Goal: Information Seeking & Learning: Learn about a topic

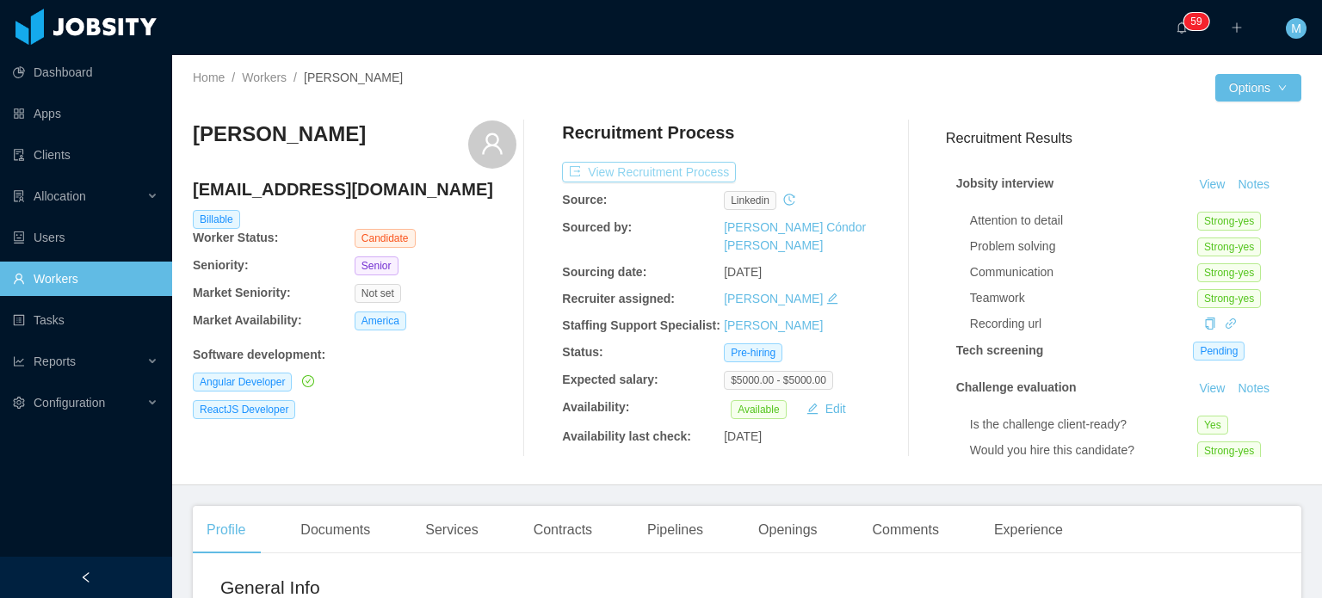
click at [674, 169] on button "View Recruitment Process" at bounding box center [649, 172] width 174 height 21
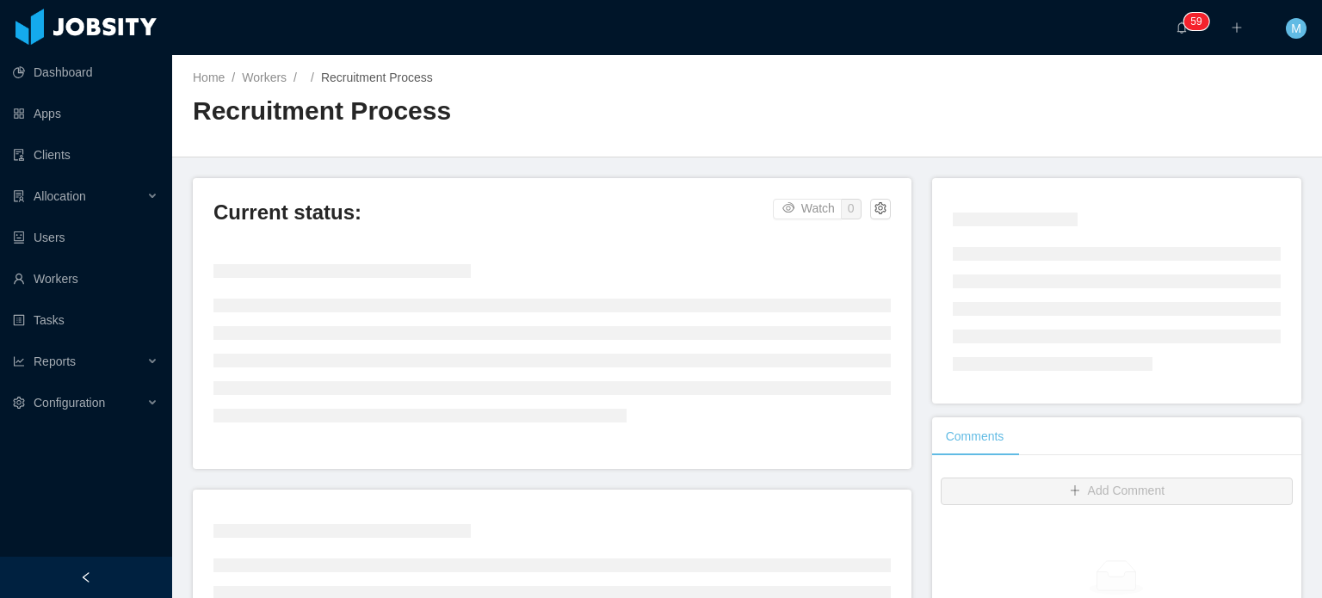
drag, startPoint x: 625, startPoint y: 207, endPoint x: 533, endPoint y: 274, distance: 113.4
click at [550, 243] on div "Current status: Watch 0" at bounding box center [552, 323] width 719 height 291
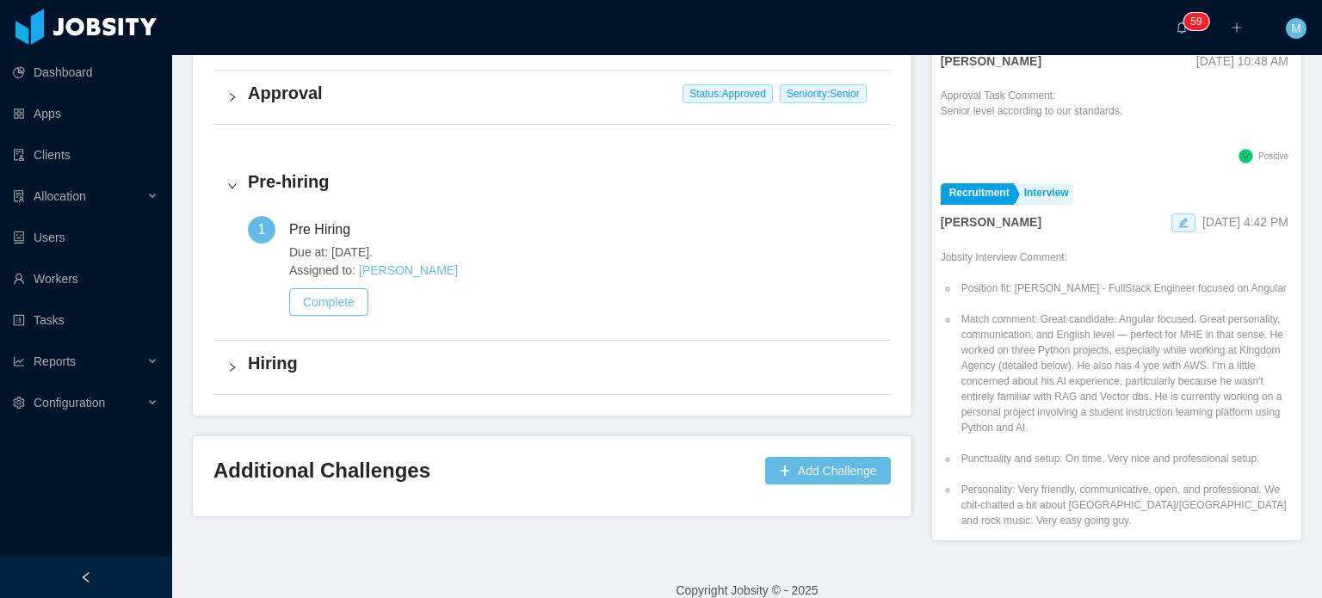
scroll to position [602, 0]
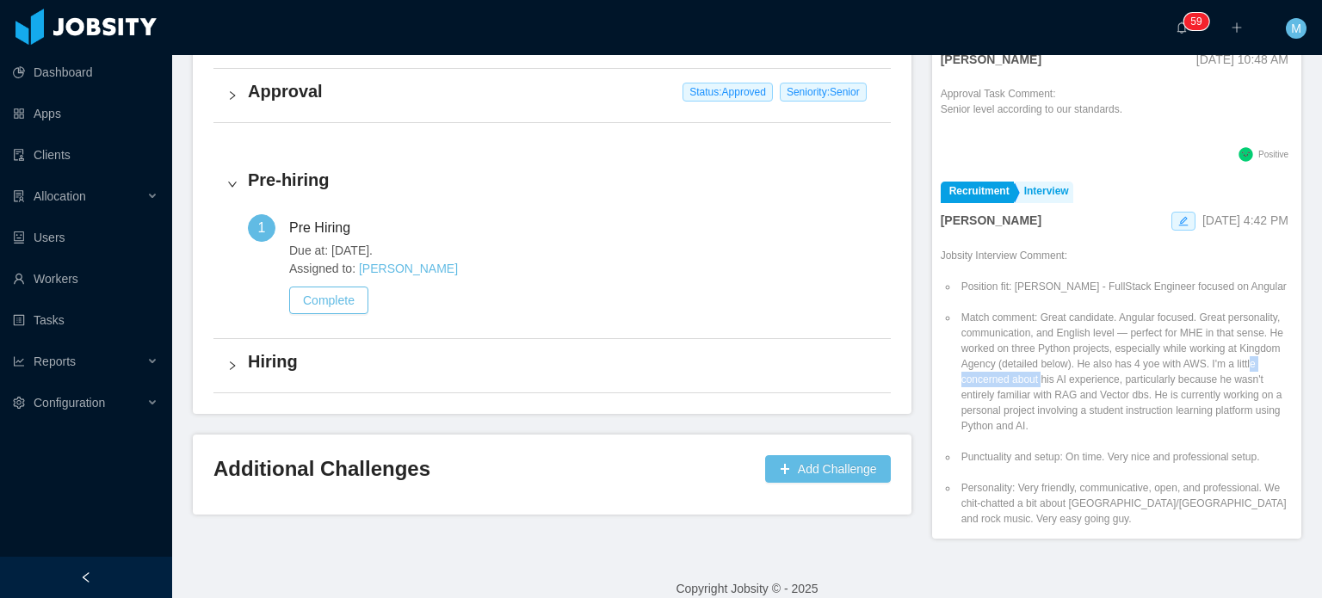
drag, startPoint x: 1019, startPoint y: 381, endPoint x: 1138, endPoint y: 379, distance: 119.6
click at [1138, 379] on li "Match comment: Great candidate. Angular focused. Great personality, communicati…" at bounding box center [1125, 372] width 335 height 124
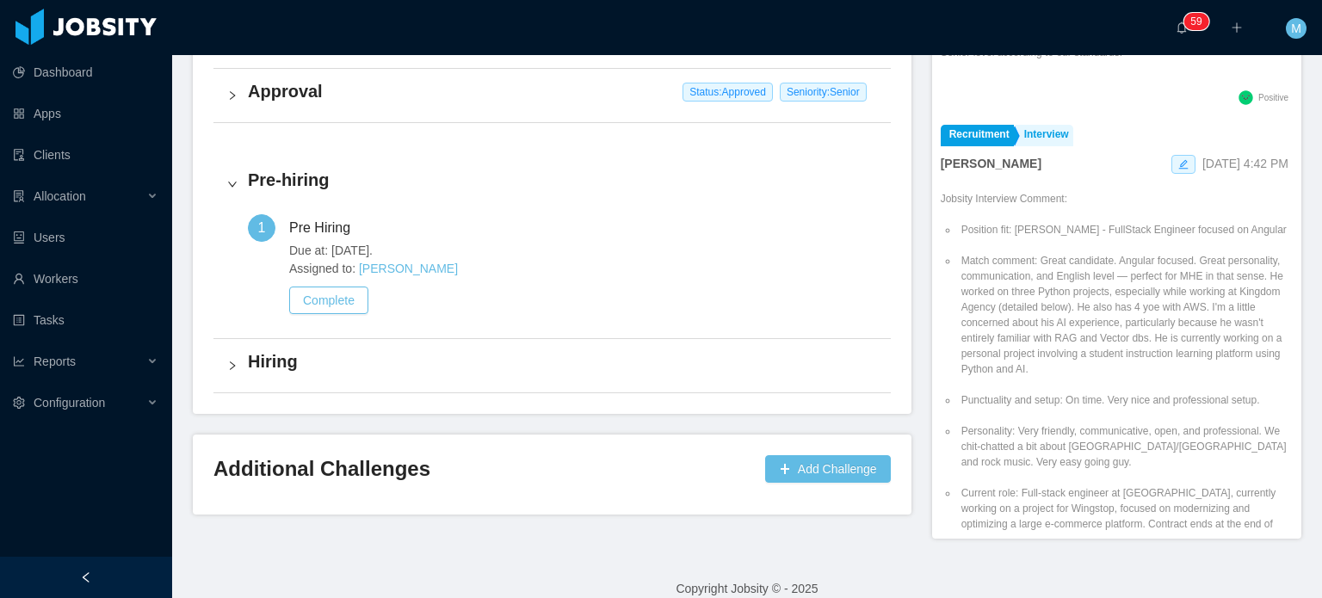
scroll to position [86, 0]
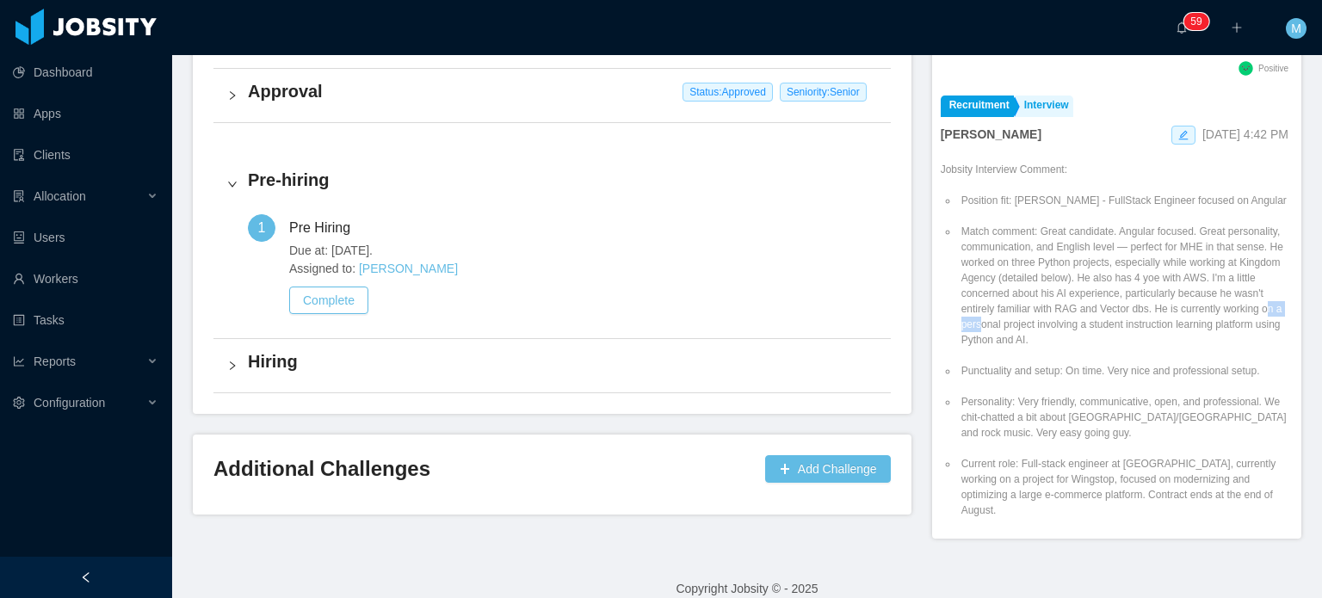
drag, startPoint x: 1043, startPoint y: 326, endPoint x: 1138, endPoint y: 328, distance: 94.7
click at [1108, 328] on li "Match comment: Great candidate. Angular focused. Great personality, communicati…" at bounding box center [1125, 286] width 335 height 124
click at [1138, 328] on li "Match comment: Great candidate. Angular focused. Great personality, communicati…" at bounding box center [1125, 286] width 335 height 124
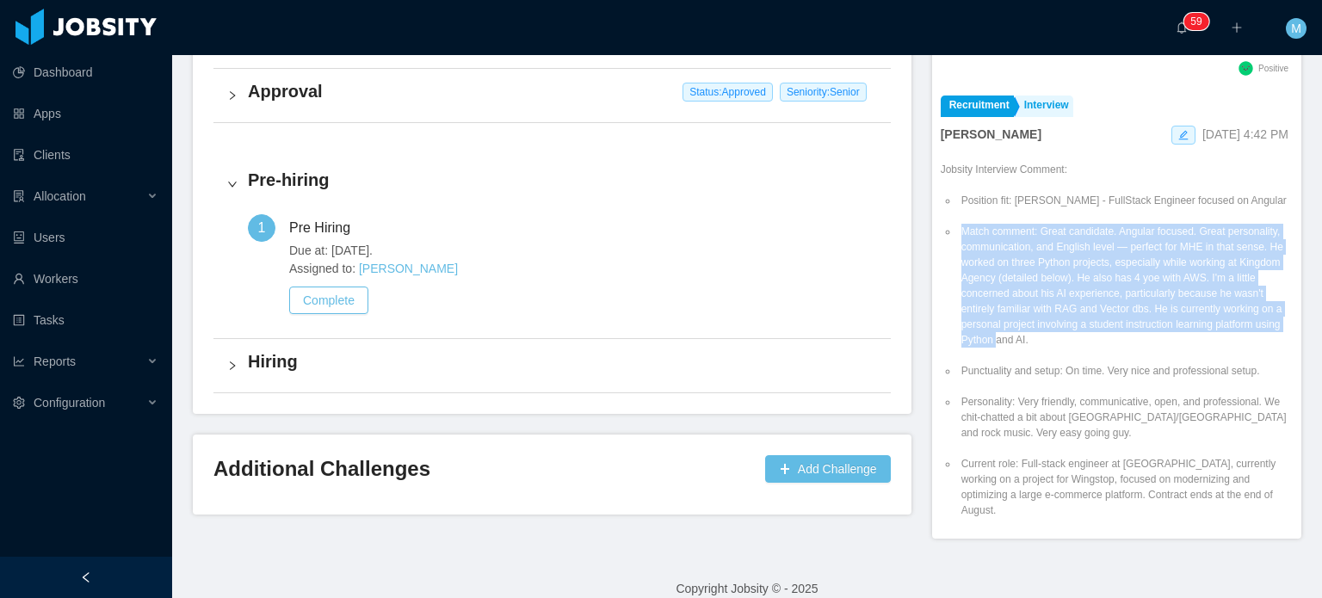
drag, startPoint x: 1147, startPoint y: 335, endPoint x: 1214, endPoint y: 357, distance: 70.7
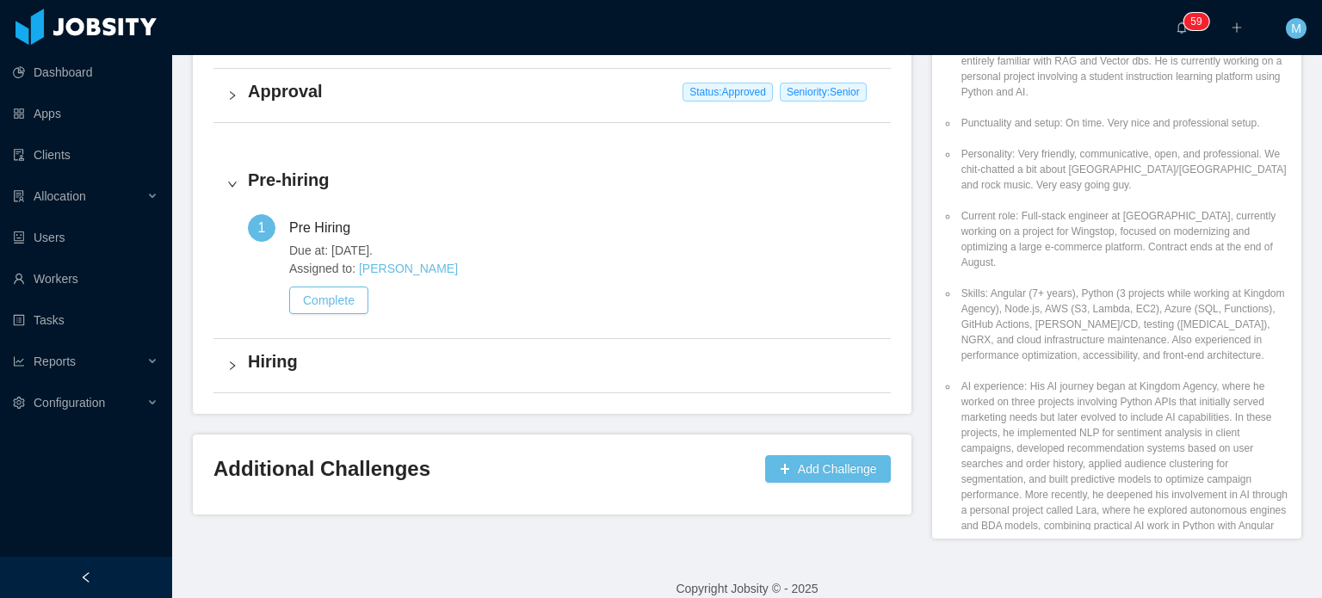
scroll to position [344, 0]
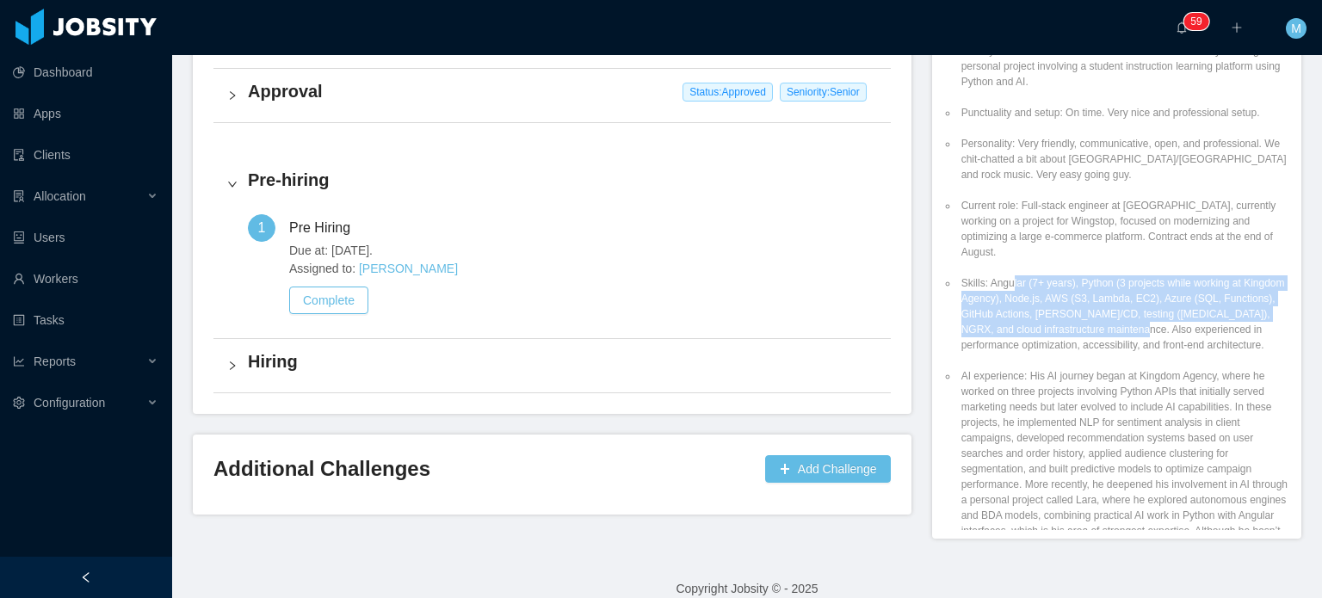
drag, startPoint x: 1002, startPoint y: 270, endPoint x: 1201, endPoint y: 320, distance: 204.9
click at [1164, 316] on li "Skills: Angular (7+ years), Python (3 projects while working at Kingdom Agency)…" at bounding box center [1125, 313] width 335 height 77
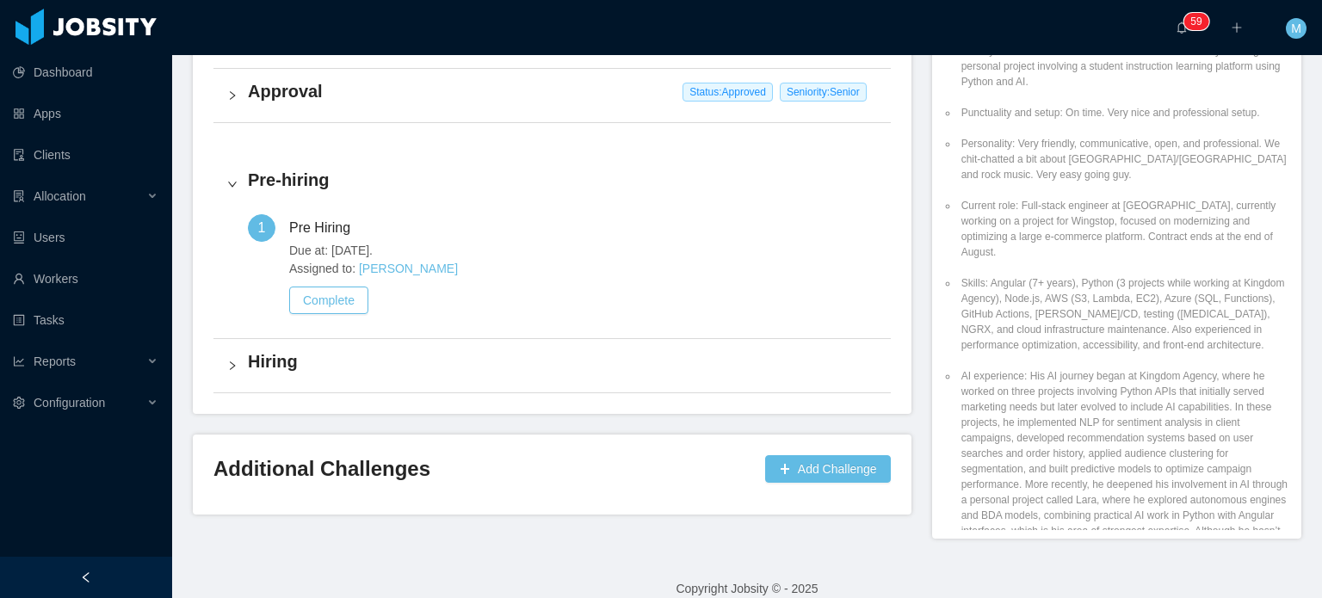
click at [1201, 320] on li "Skills: Angular (7+ years), Python (3 projects while working at Kingdom Agency)…" at bounding box center [1125, 313] width 335 height 77
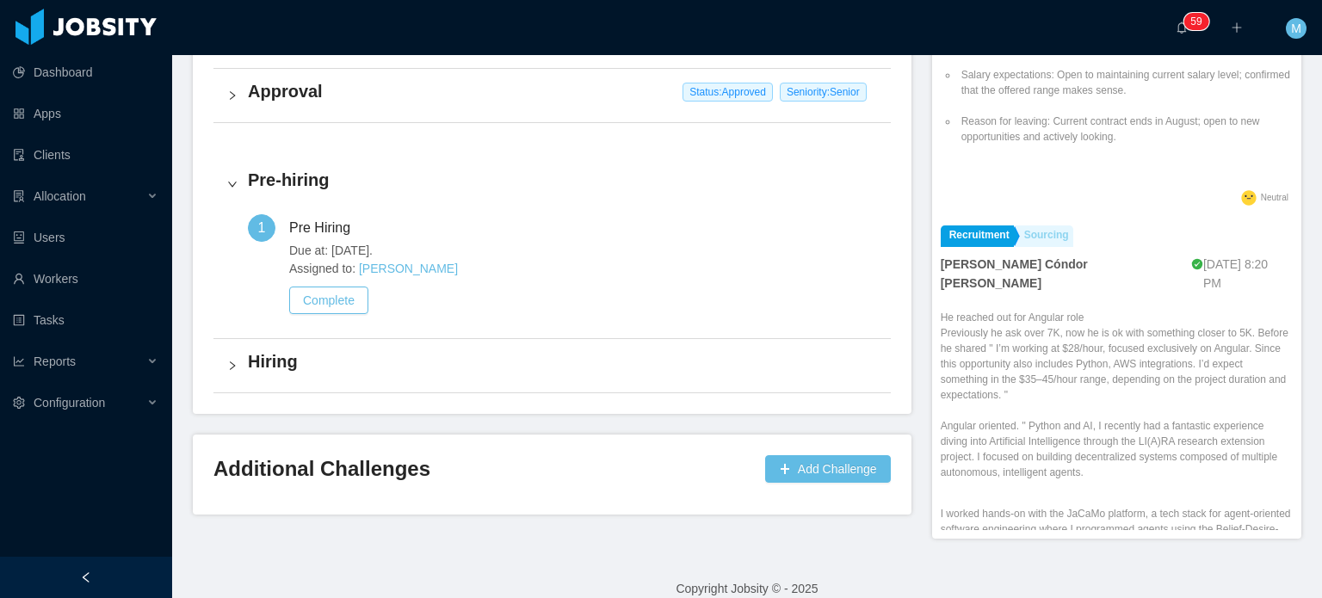
scroll to position [1119, 0]
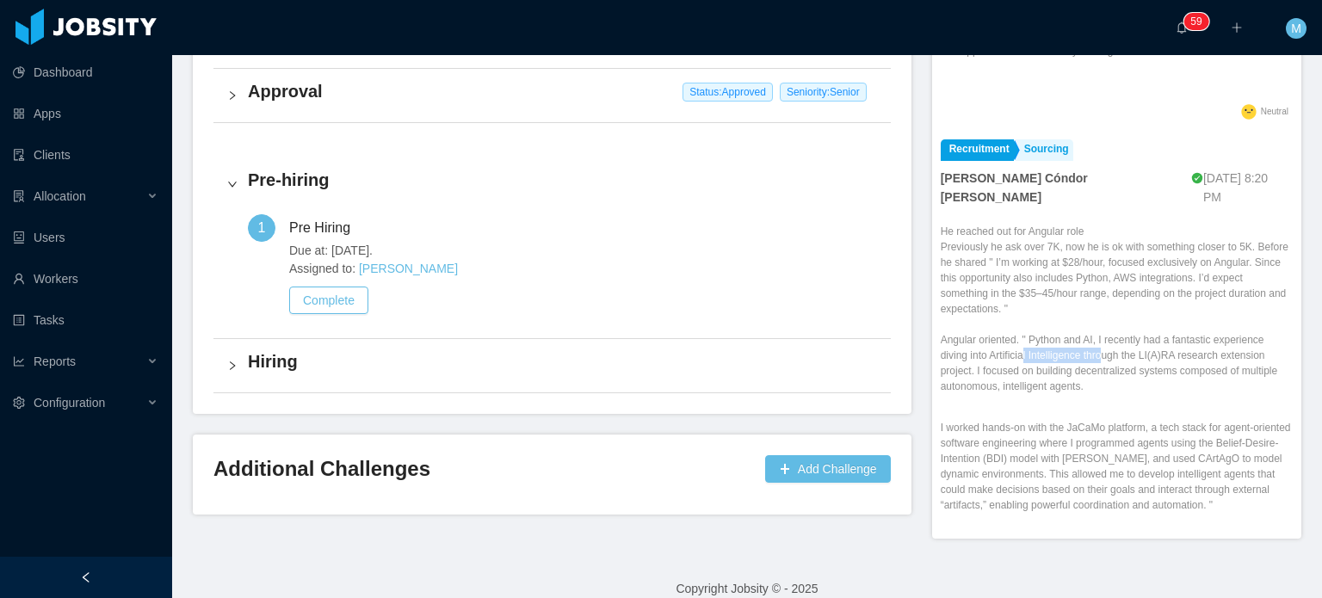
drag, startPoint x: 1015, startPoint y: 342, endPoint x: 1095, endPoint y: 342, distance: 79.2
click at [1095, 342] on p "He reached out for Angular role Previously he ask over 7K, now he is ok with so…" at bounding box center [1117, 309] width 352 height 170
drag, startPoint x: 1109, startPoint y: 341, endPoint x: 1155, endPoint y: 341, distance: 45.6
click at [1155, 341] on p "He reached out for Angular role Previously he ask over 7K, now he is ok with so…" at bounding box center [1117, 309] width 352 height 170
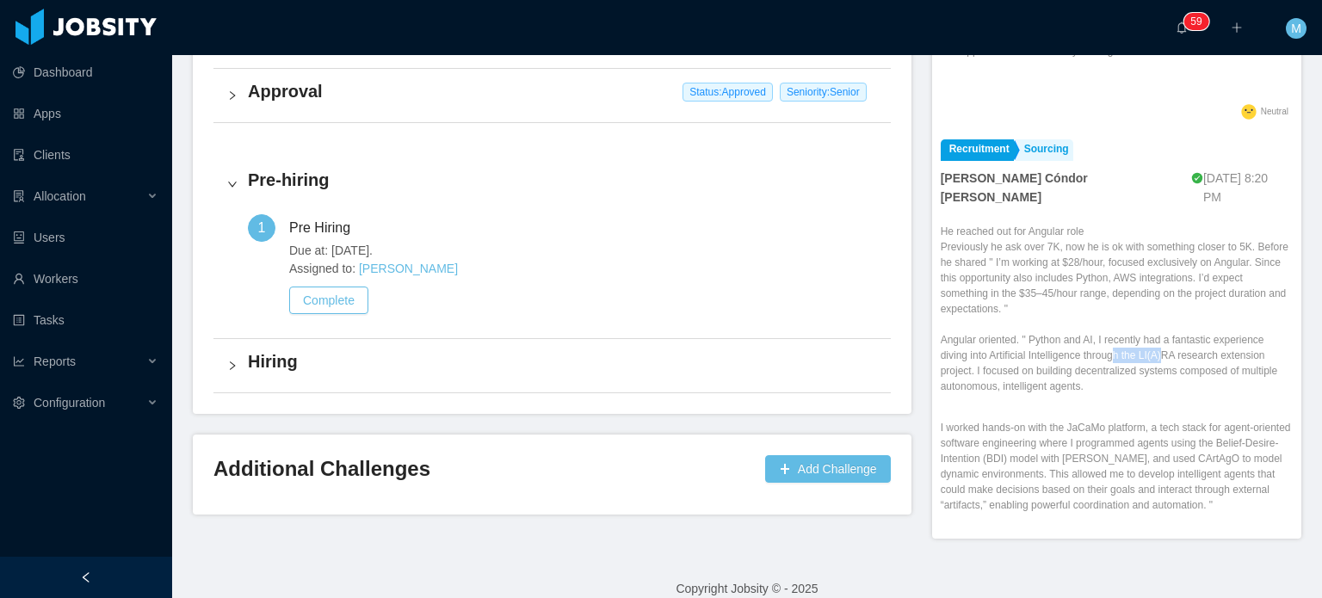
click at [1155, 341] on p "He reached out for Angular role Previously he ask over 7K, now he is ok with so…" at bounding box center [1117, 309] width 352 height 170
drag, startPoint x: 998, startPoint y: 355, endPoint x: 1156, endPoint y: 369, distance: 158.1
click at [1156, 369] on p "He reached out for Angular role Previously he ask over 7K, now he is ok with so…" at bounding box center [1117, 309] width 352 height 170
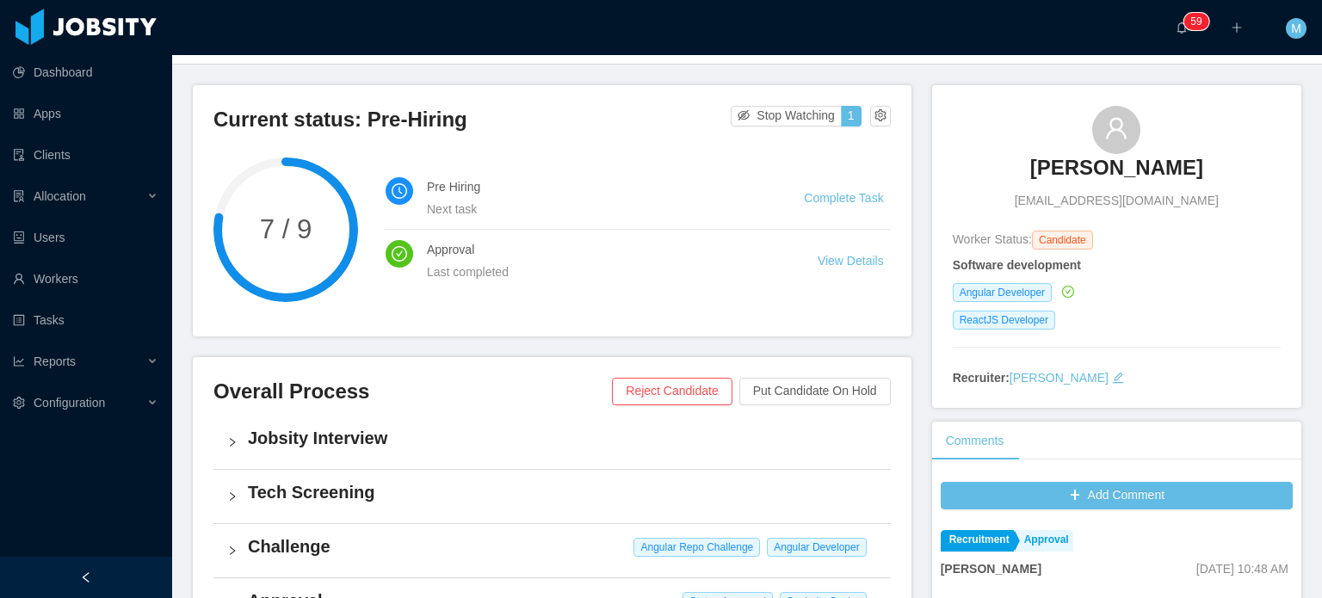
scroll to position [0, 0]
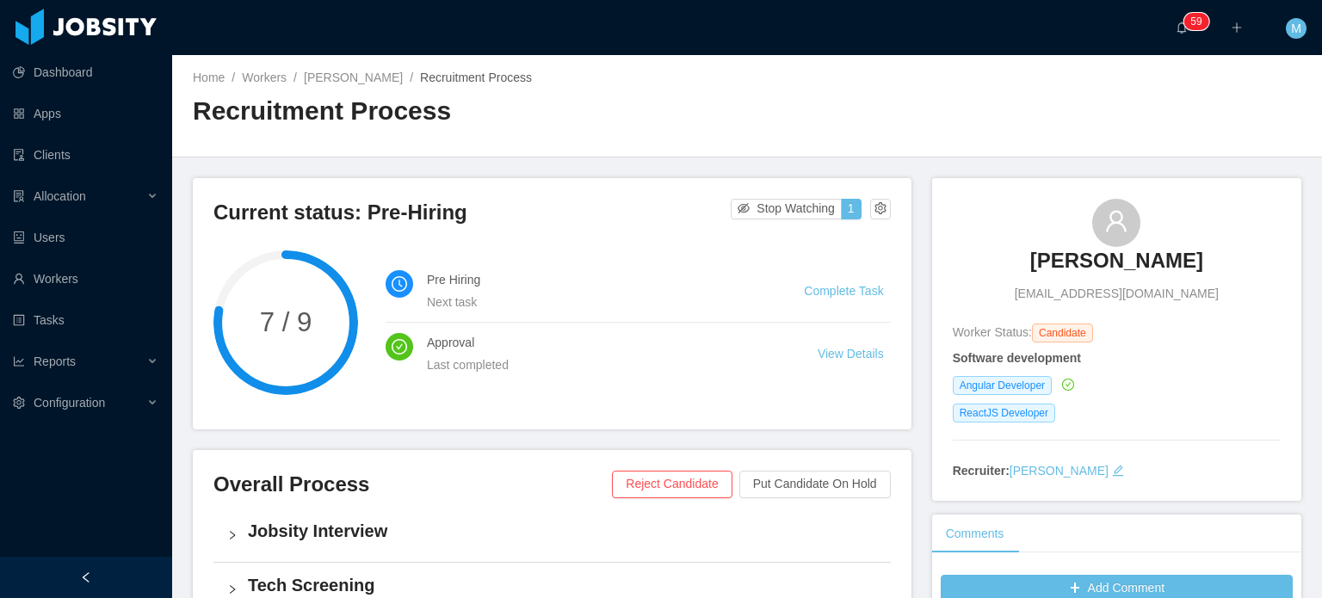
click at [1139, 264] on h3 "Lucas Trentin" at bounding box center [1116, 261] width 173 height 28
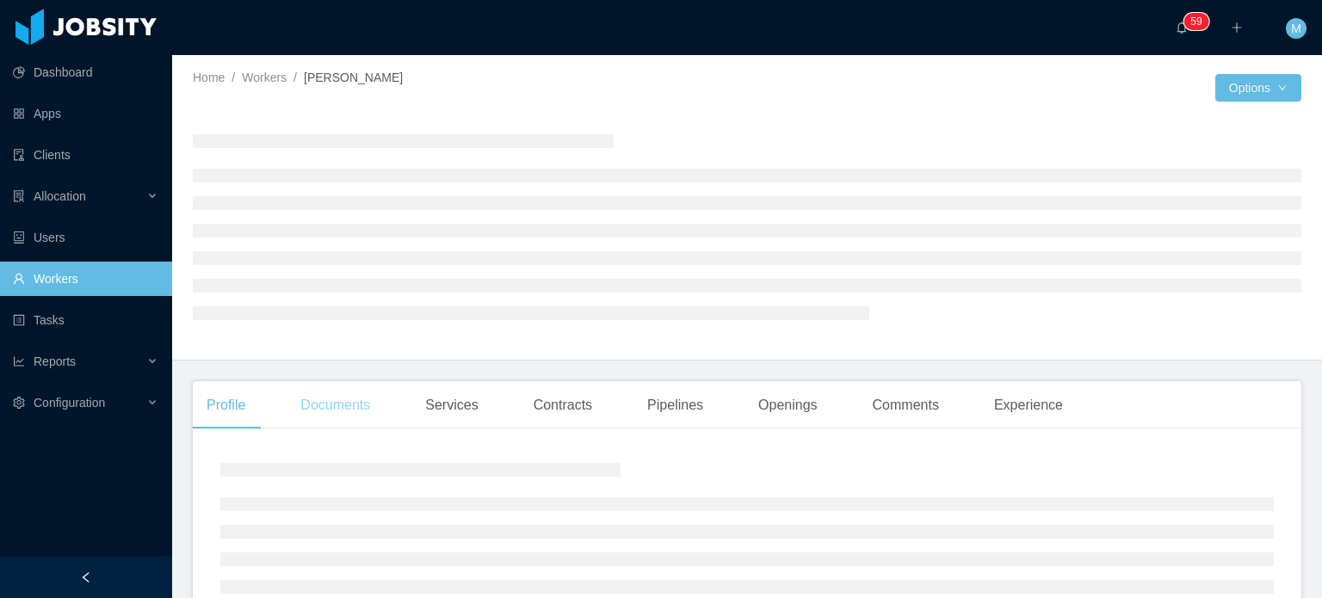
click at [305, 400] on div "Documents" at bounding box center [335, 405] width 97 height 48
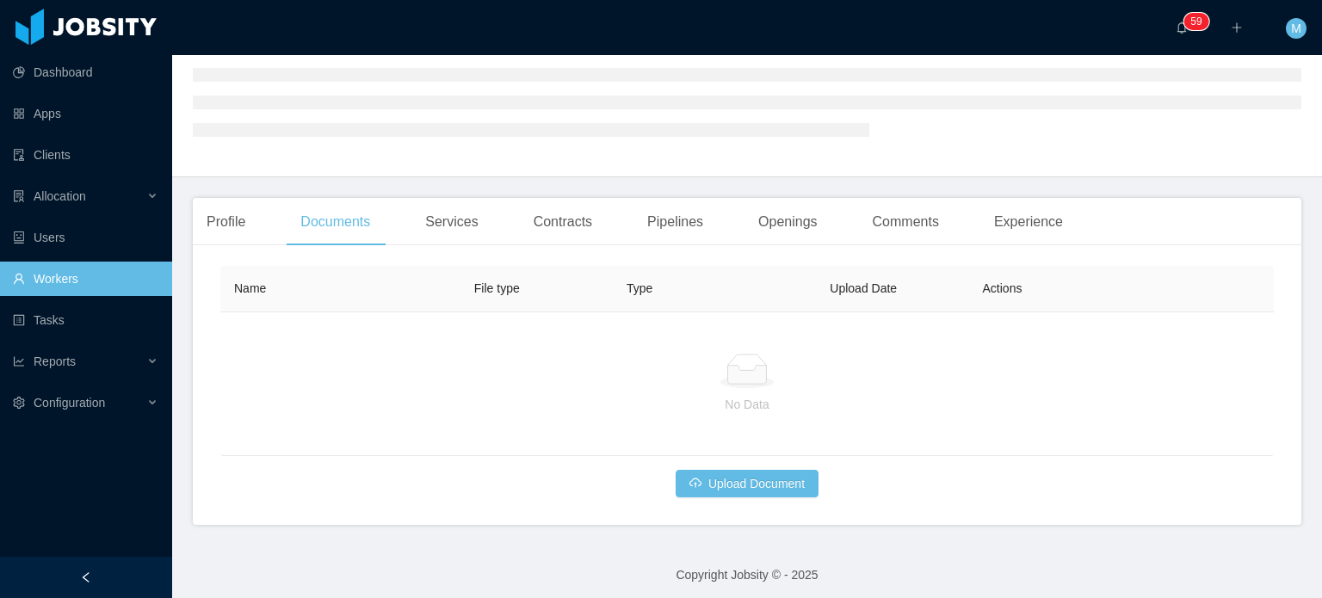
scroll to position [189, 0]
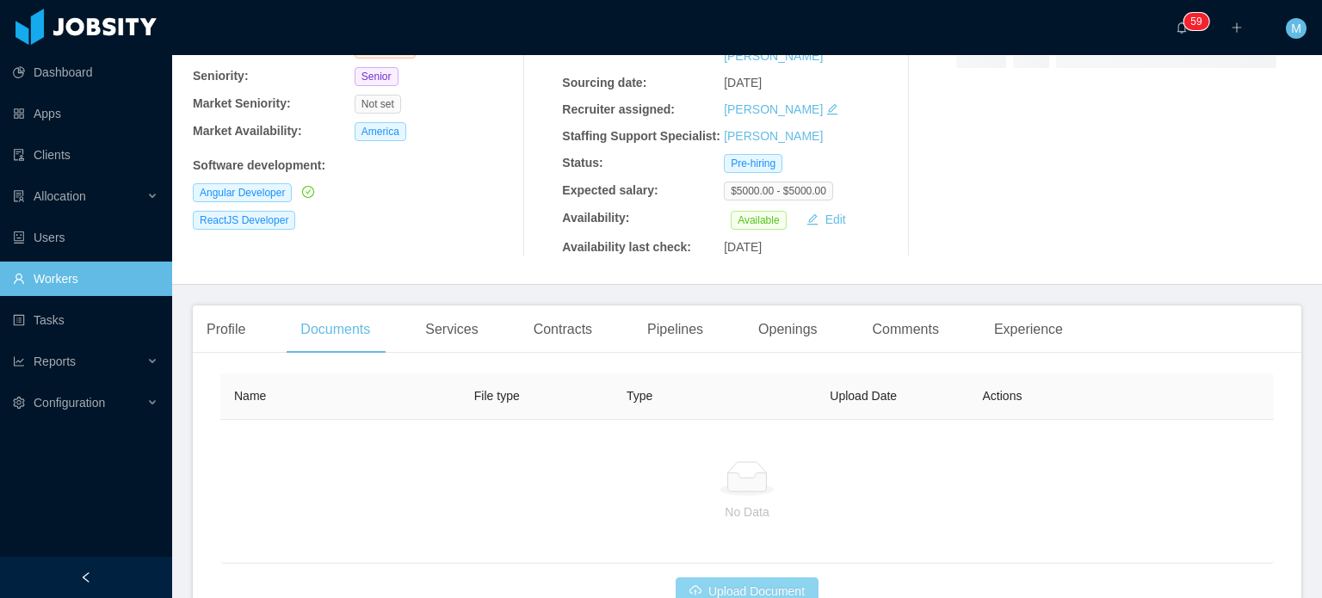
click at [774, 577] on button "Upload Document" at bounding box center [746, 591] width 143 height 28
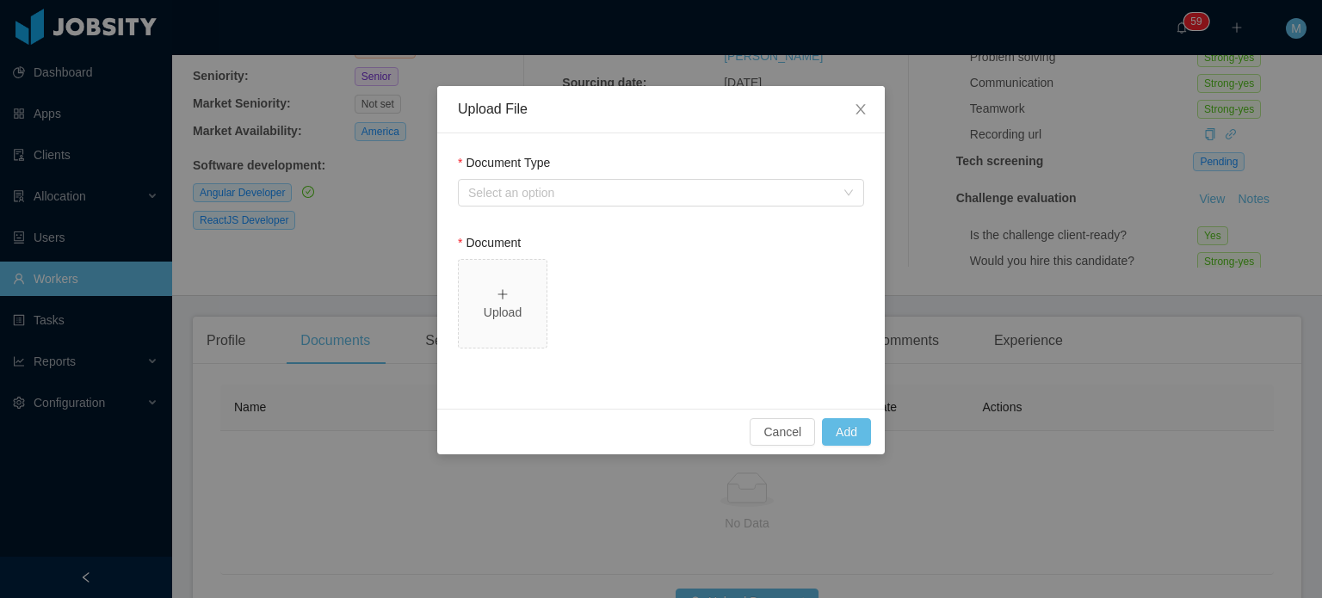
click at [696, 175] on div "Document Type" at bounding box center [661, 166] width 406 height 25
click at [694, 184] on div "Select an option" at bounding box center [651, 192] width 367 height 17
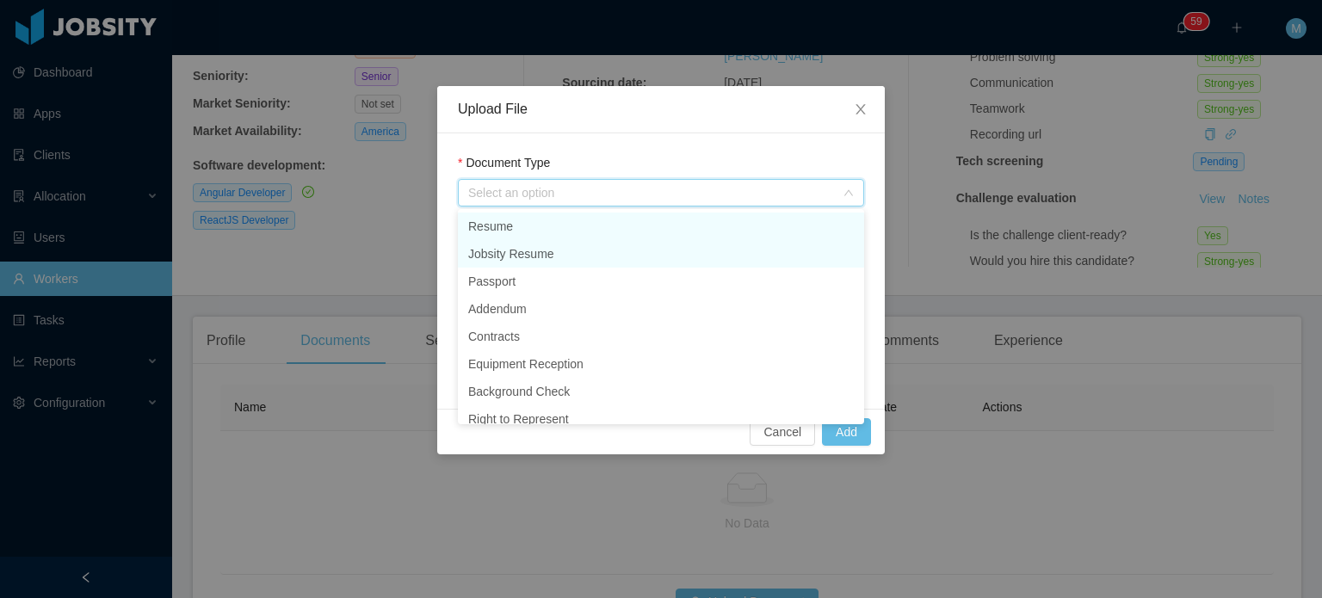
click at [582, 250] on li "Jobsity Resume" at bounding box center [661, 254] width 406 height 28
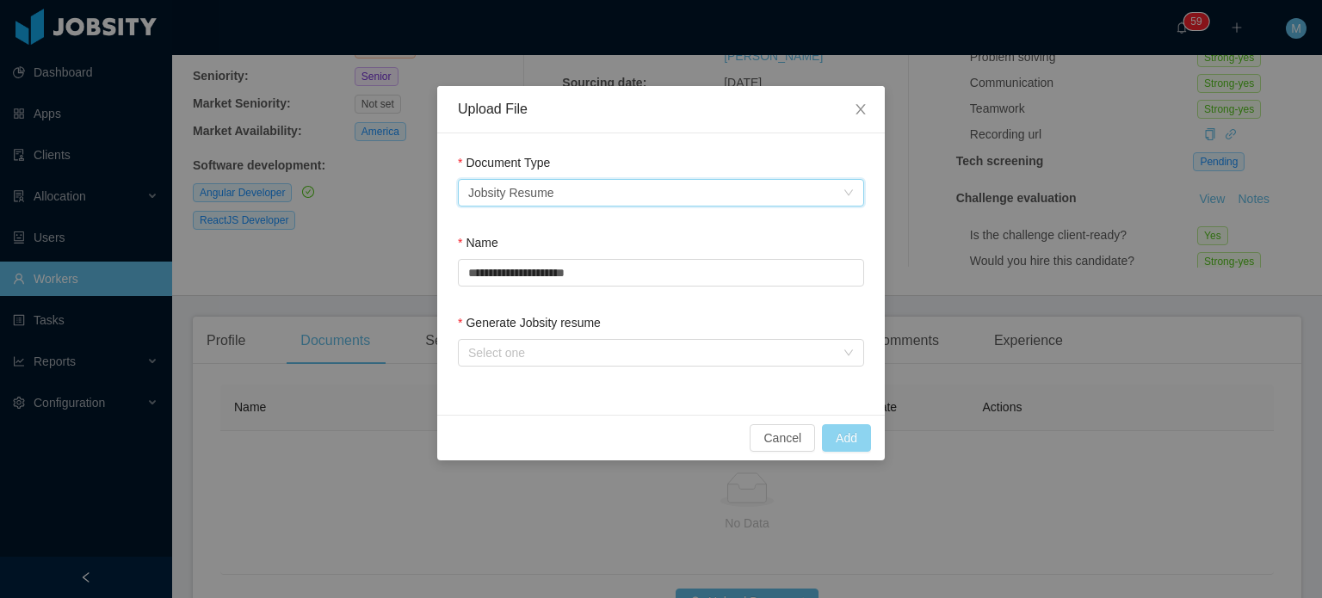
click at [840, 443] on button "Add" at bounding box center [846, 438] width 49 height 28
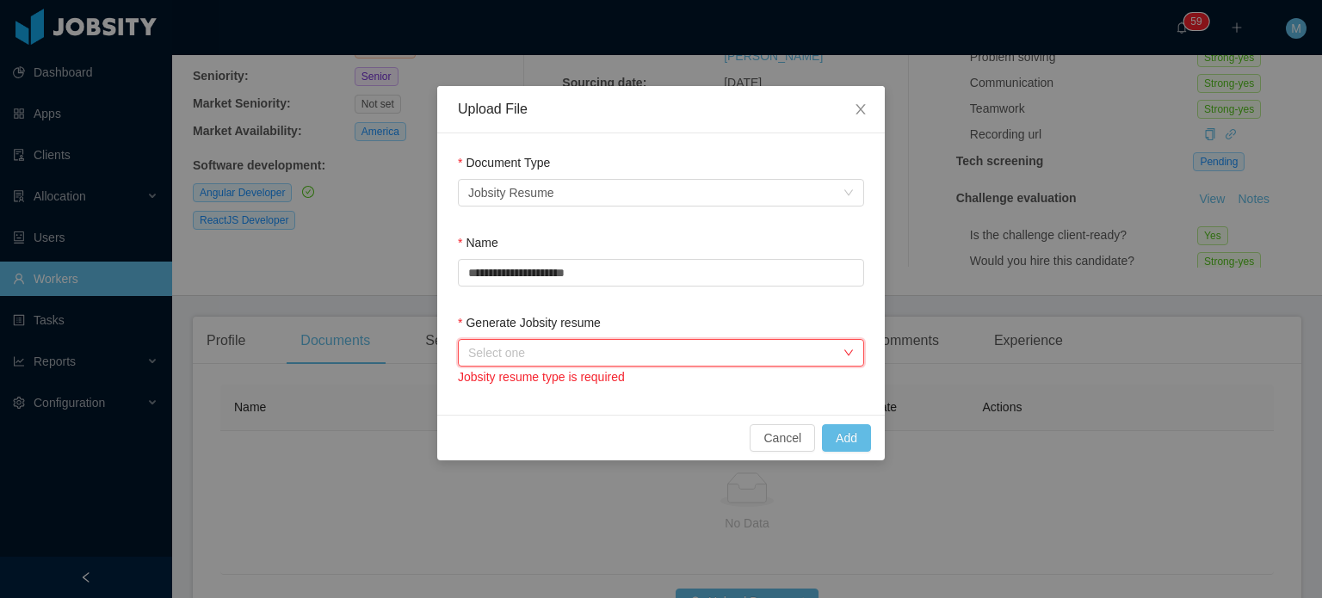
click at [782, 361] on div "Select one" at bounding box center [655, 353] width 374 height 26
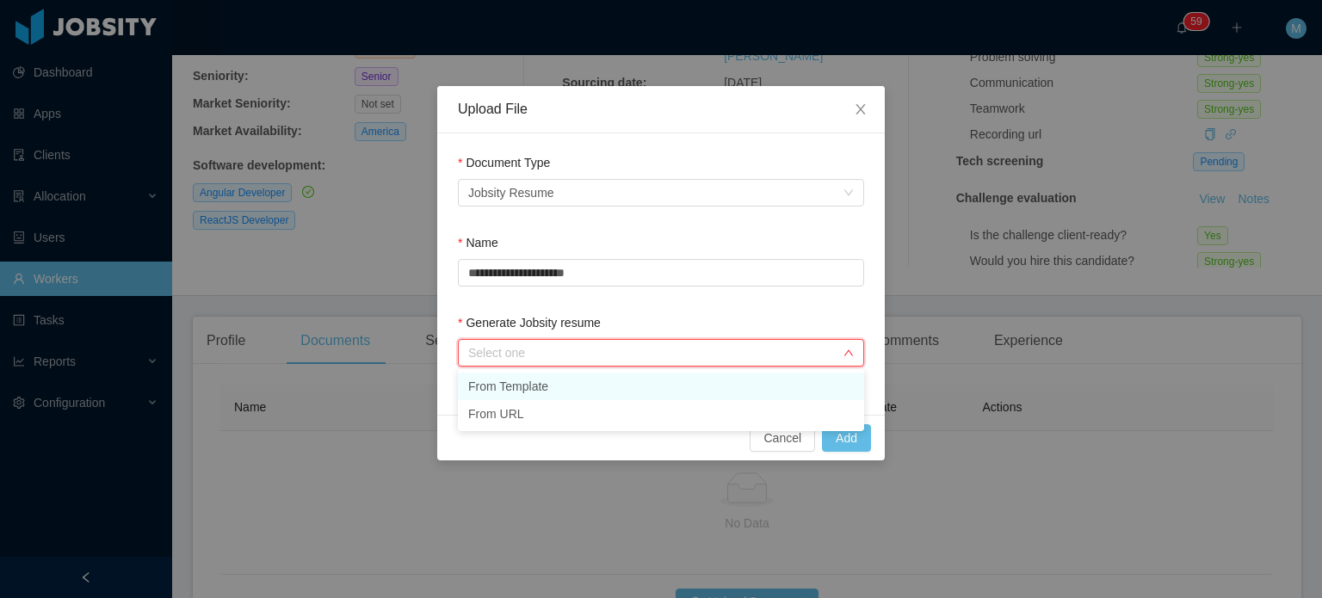
click at [733, 394] on li "From Template" at bounding box center [661, 387] width 406 height 28
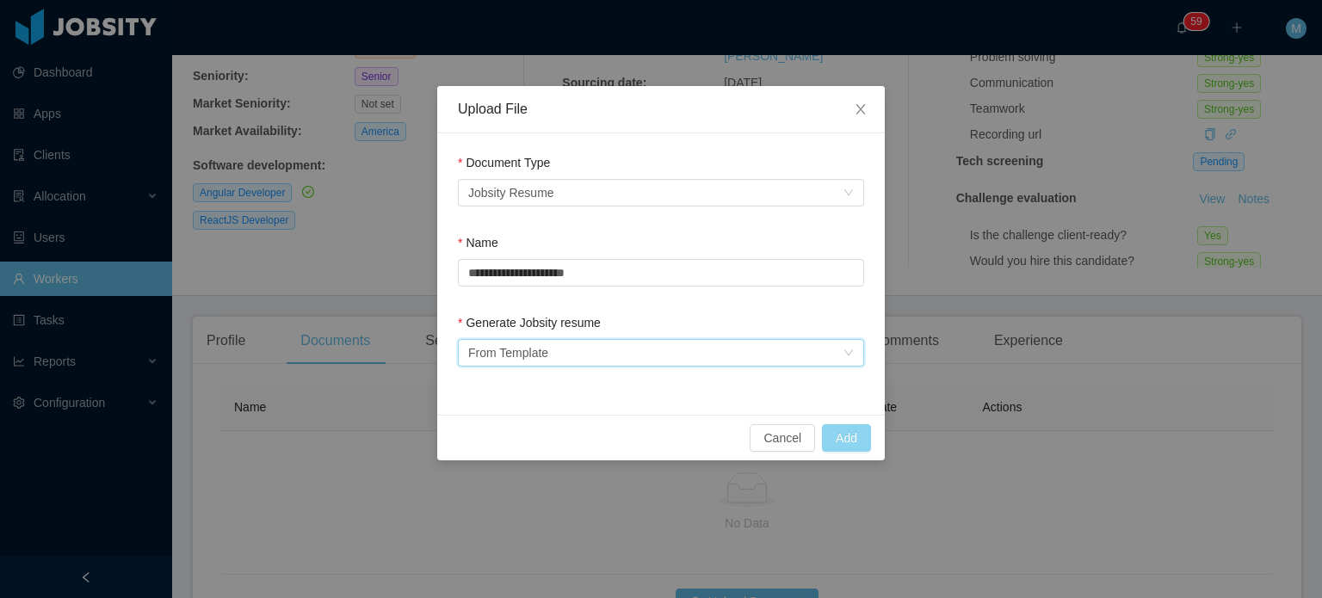
click at [841, 441] on button "Add" at bounding box center [846, 438] width 49 height 28
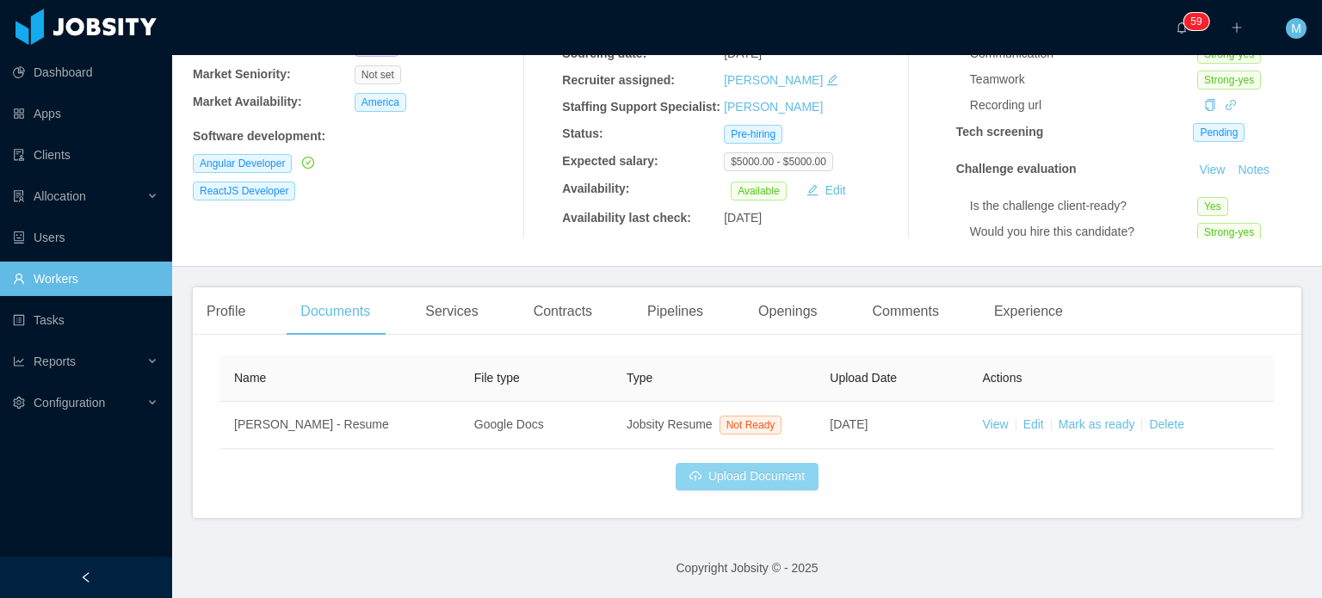
scroll to position [217, 0]
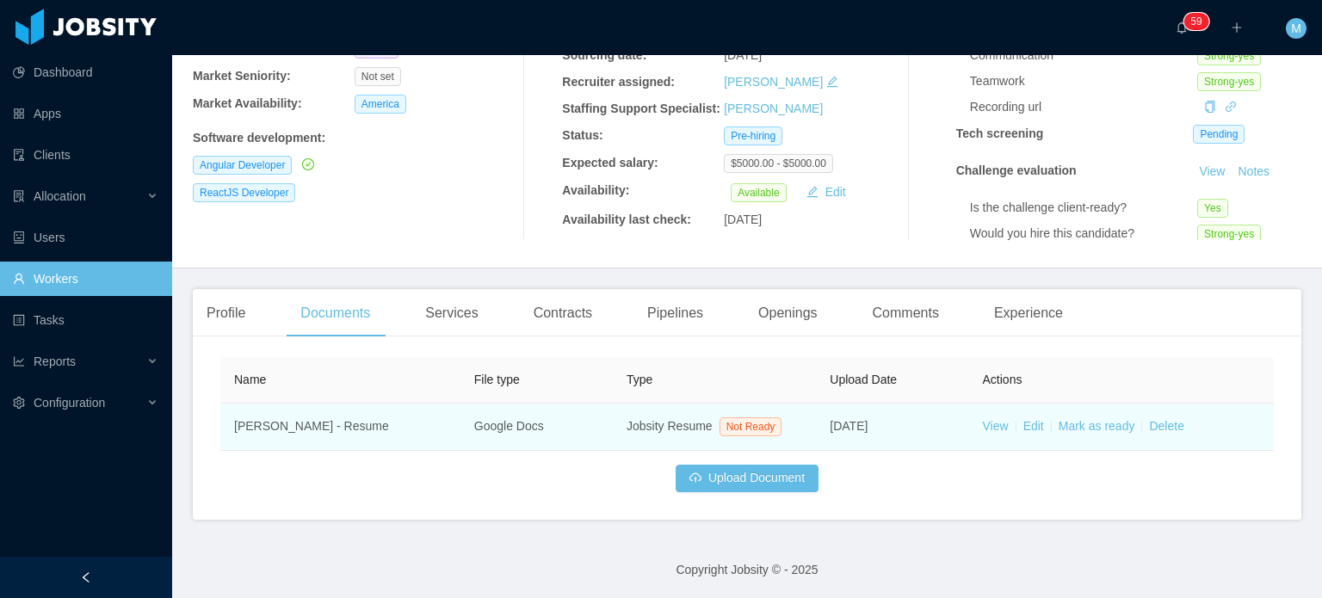
click at [971, 418] on td "View Edit Mark as ready Delete" at bounding box center [1121, 427] width 305 height 47
click at [983, 421] on link "View" at bounding box center [996, 426] width 26 height 14
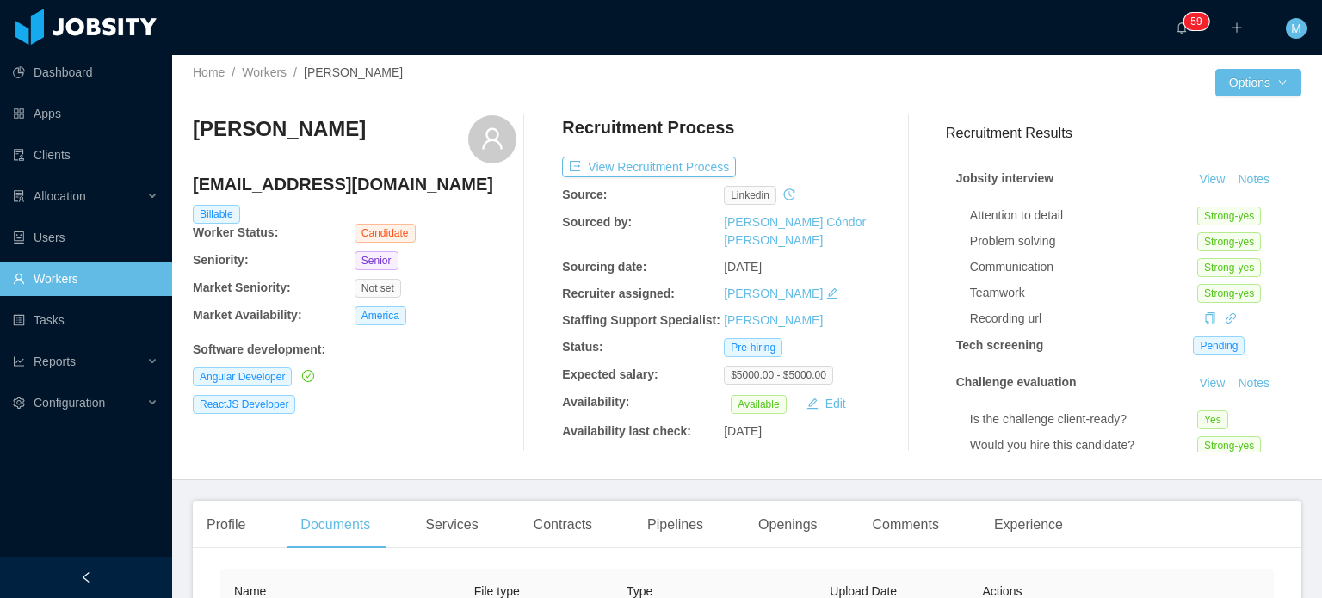
scroll to position [0, 0]
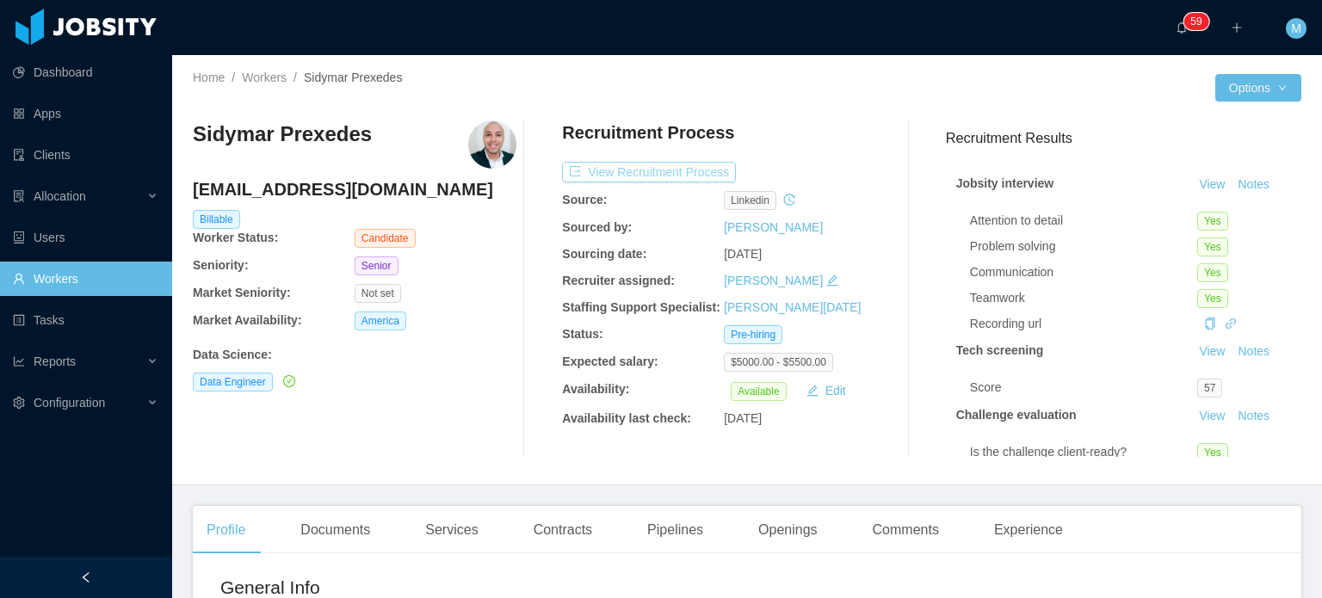
click at [661, 175] on button "View Recruitment Process" at bounding box center [649, 172] width 174 height 21
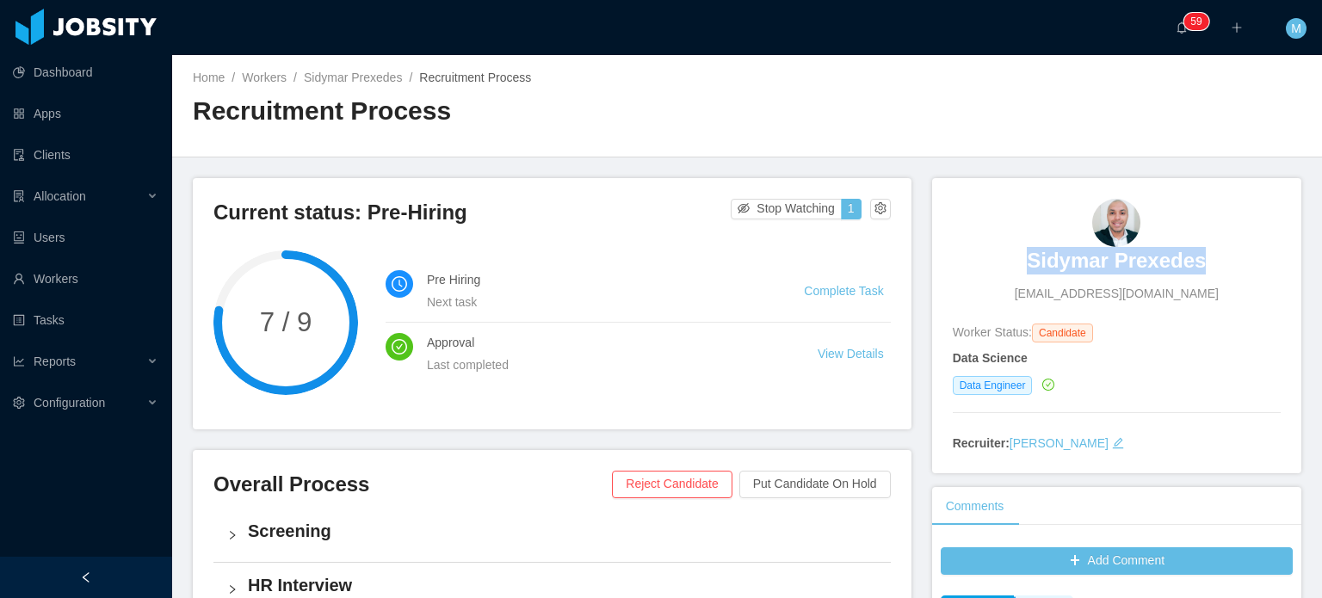
drag, startPoint x: 1014, startPoint y: 264, endPoint x: 1200, endPoint y: 257, distance: 186.0
click at [1200, 257] on div "Sidymar Prexedes sidymar.prexede@gmail.com" at bounding box center [1117, 251] width 328 height 104
copy h3 "Sidymar Prexedes"
click at [1116, 269] on h3 "Sidymar Prexedes" at bounding box center [1116, 261] width 179 height 28
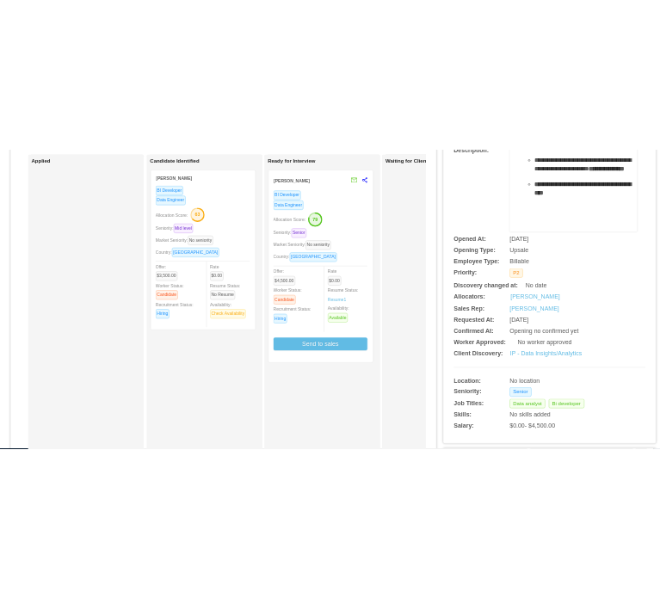
scroll to position [430, 0]
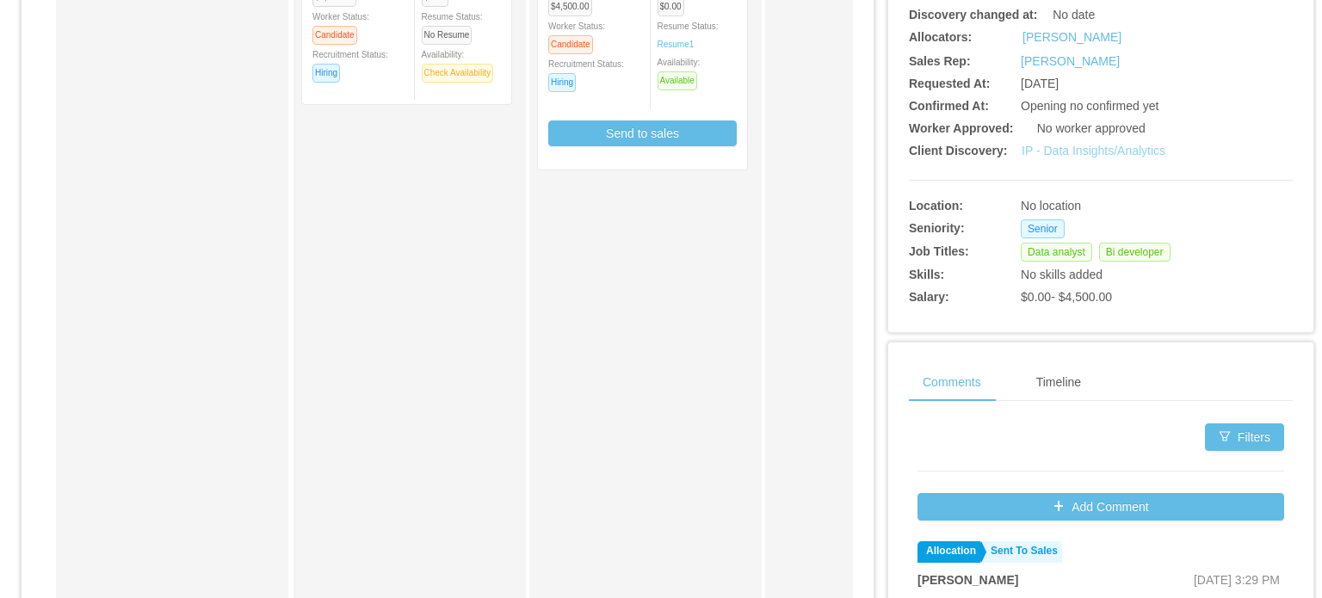
click at [1097, 151] on link "IP - Data Insights/Analytics" at bounding box center [1093, 151] width 144 height 14
click at [249, 96] on div "Applied" at bounding box center [184, 183] width 241 height 845
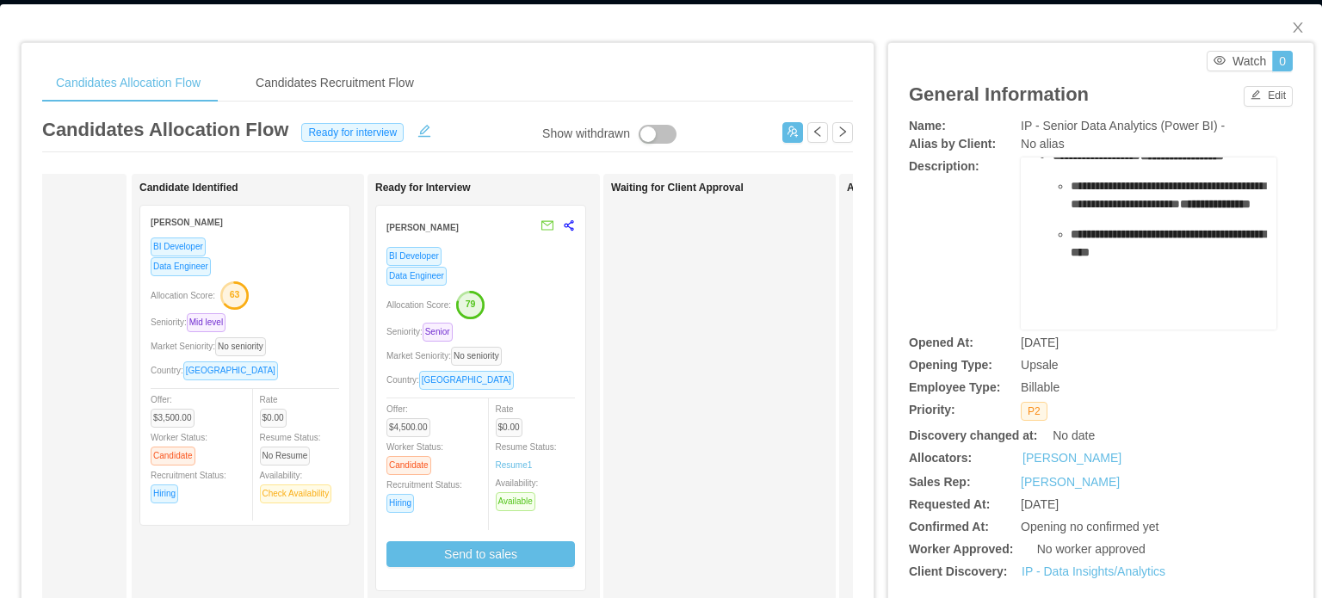
scroll to position [0, 0]
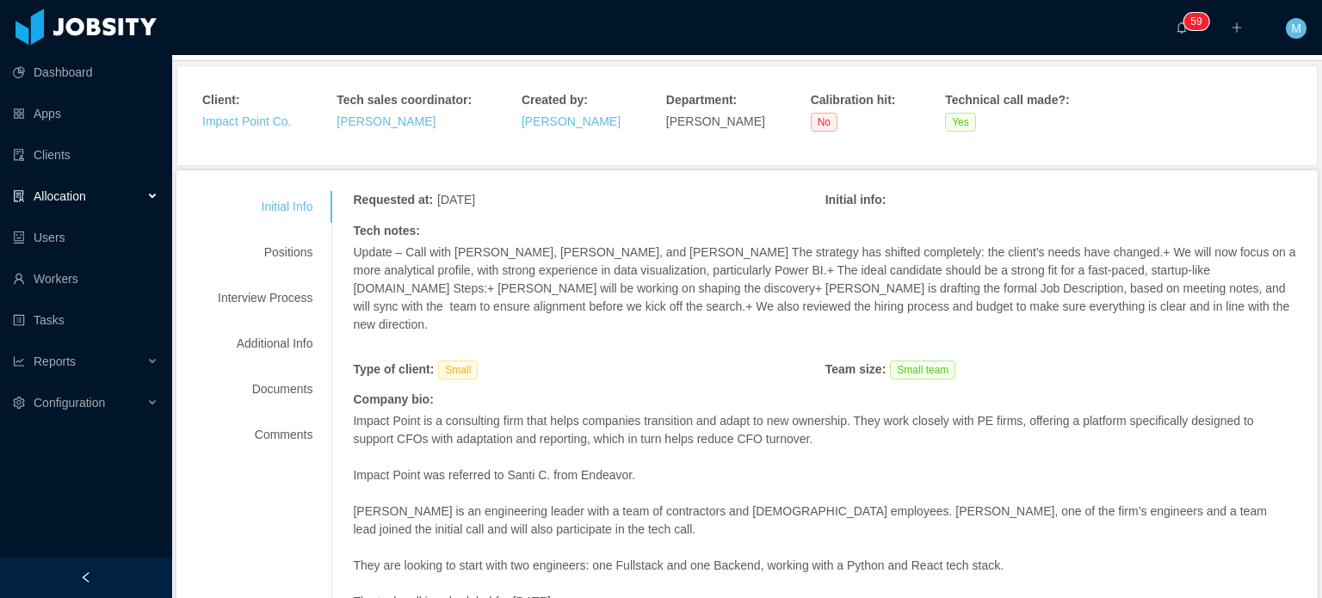
scroll to position [86, 0]
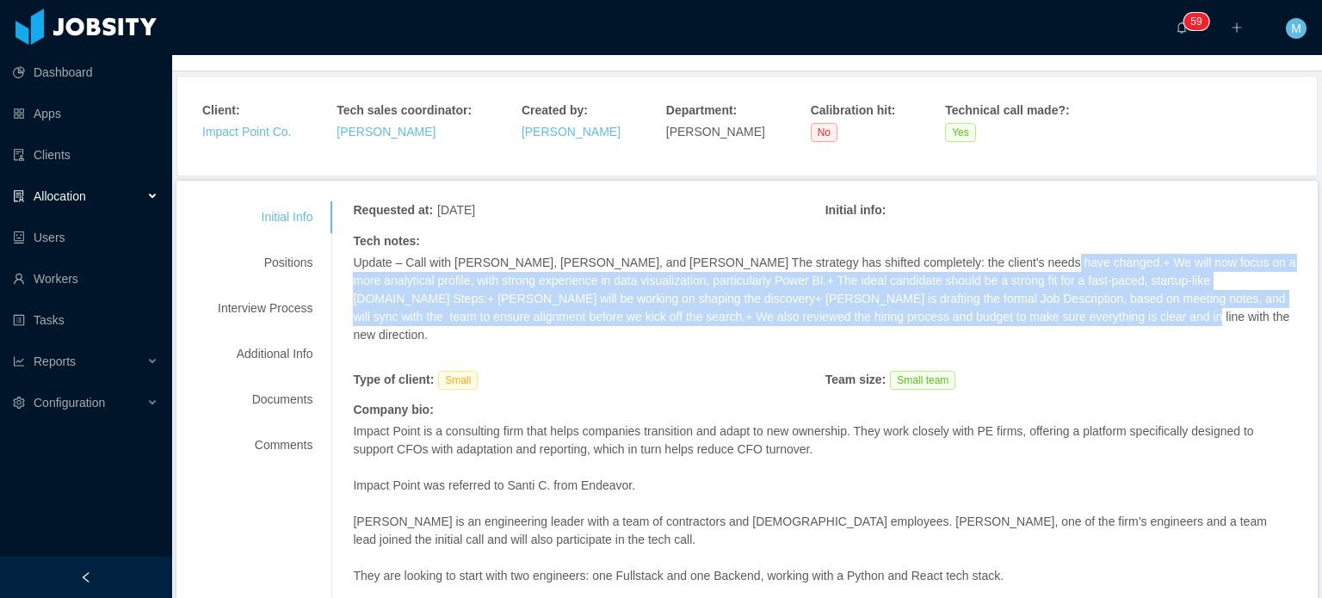
drag, startPoint x: 1070, startPoint y: 321, endPoint x: 1006, endPoint y: 260, distance: 88.2
click at [1006, 260] on p "Update – Call with [PERSON_NAME], [PERSON_NAME], and [PERSON_NAME] The strategy…" at bounding box center [825, 299] width 944 height 90
copy p "We will now focus on a more analytical profile, with strong experience in data …"
click at [1049, 313] on p "Update – Call with [PERSON_NAME], [PERSON_NAME], and [PERSON_NAME] The strategy…" at bounding box center [825, 299] width 944 height 90
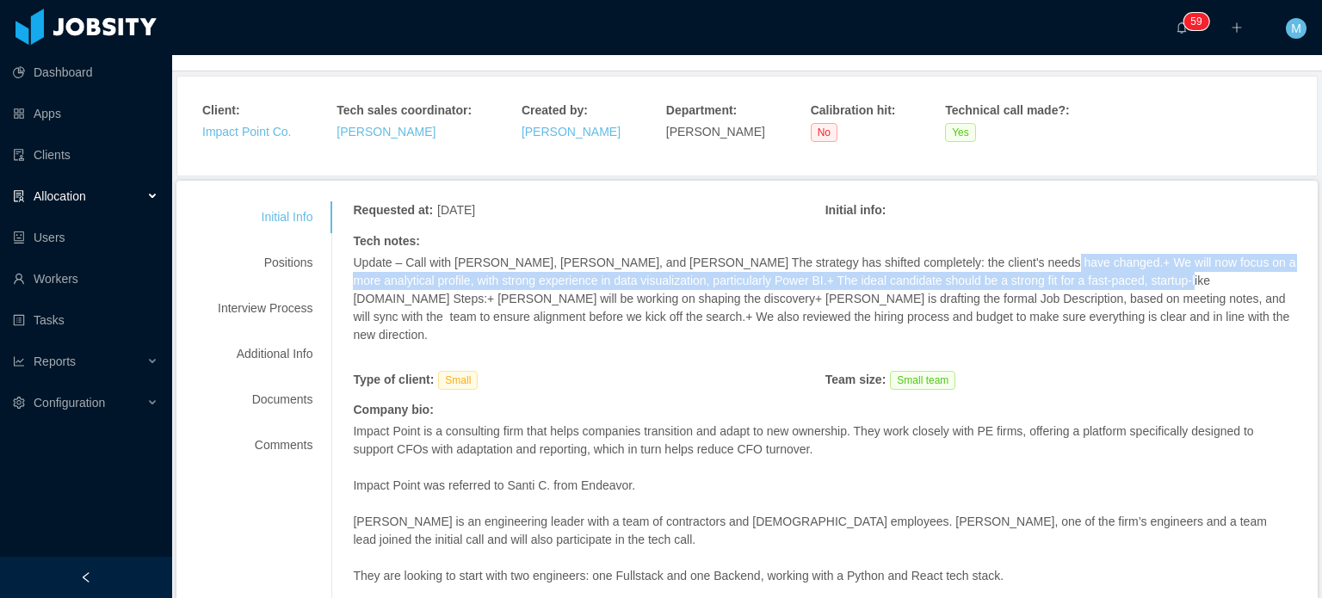
drag, startPoint x: 1008, startPoint y: 263, endPoint x: 1129, endPoint y: 284, distance: 123.1
click at [1129, 284] on p "Update – Call with Claus, Mauricio, Mer, and Miño+ The strategy has shifted com…" at bounding box center [825, 299] width 944 height 90
copy p "We will now focus on a more analytical profile, with strong experience in data …"
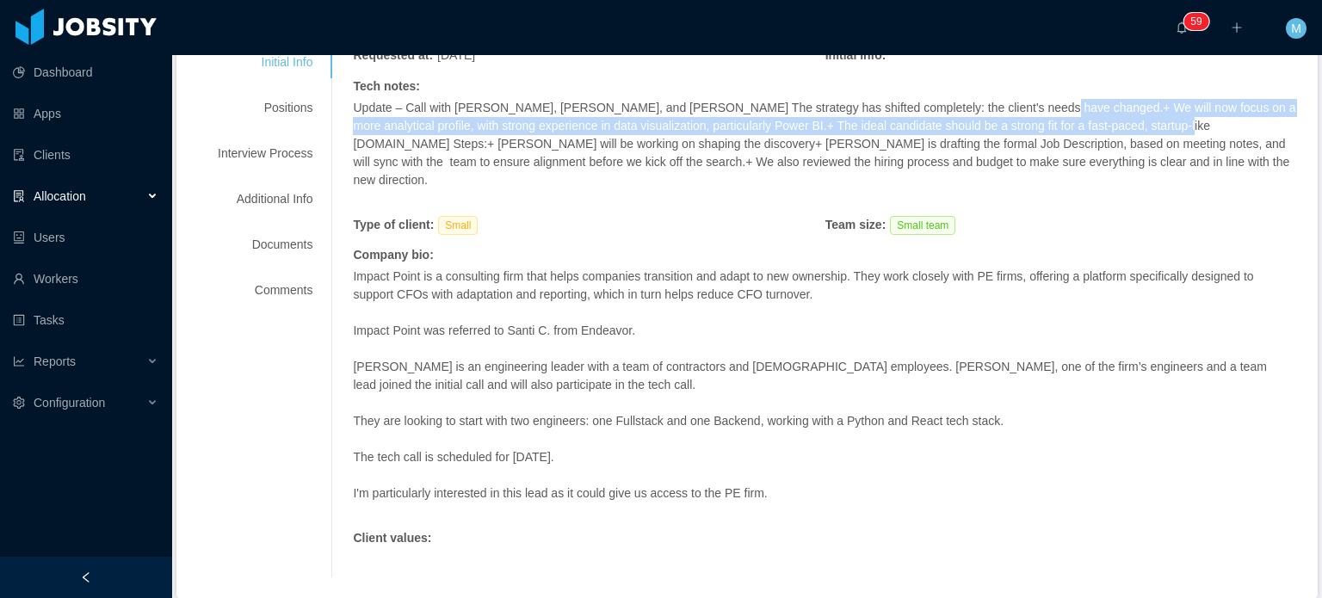
scroll to position [258, 0]
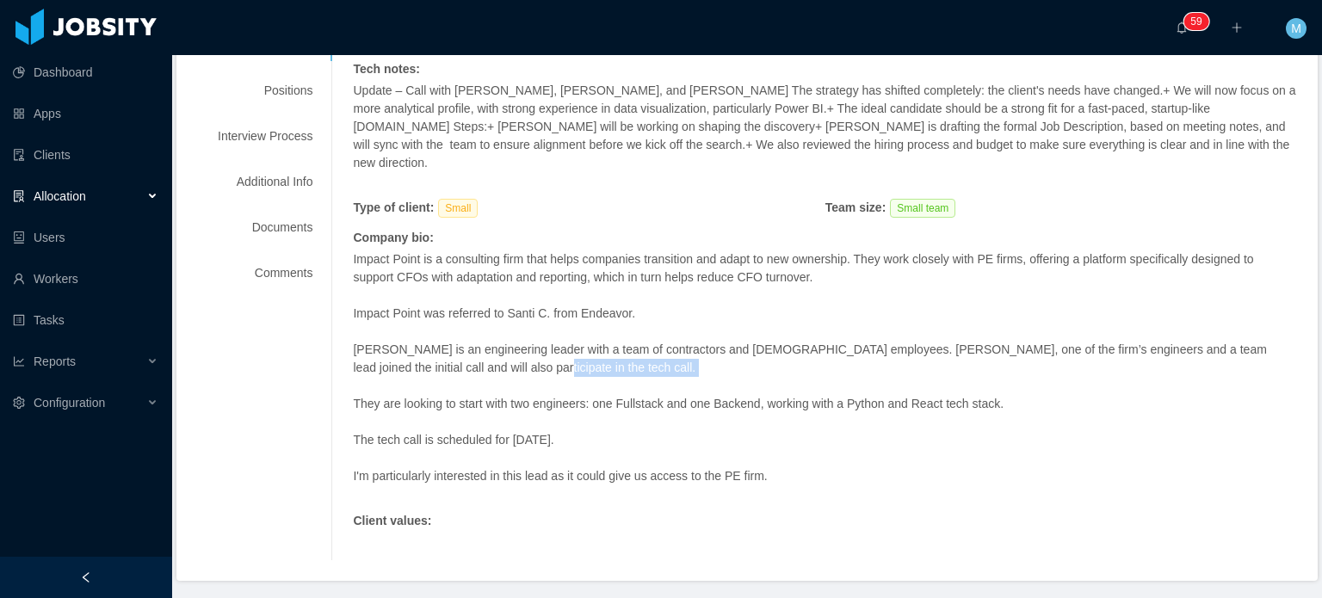
drag, startPoint x: 747, startPoint y: 343, endPoint x: 856, endPoint y: 363, distance: 111.1
click at [856, 363] on div "Impact Point is a consulting firm that helps companies transition and adapt to …" at bounding box center [820, 376] width 935 height 253
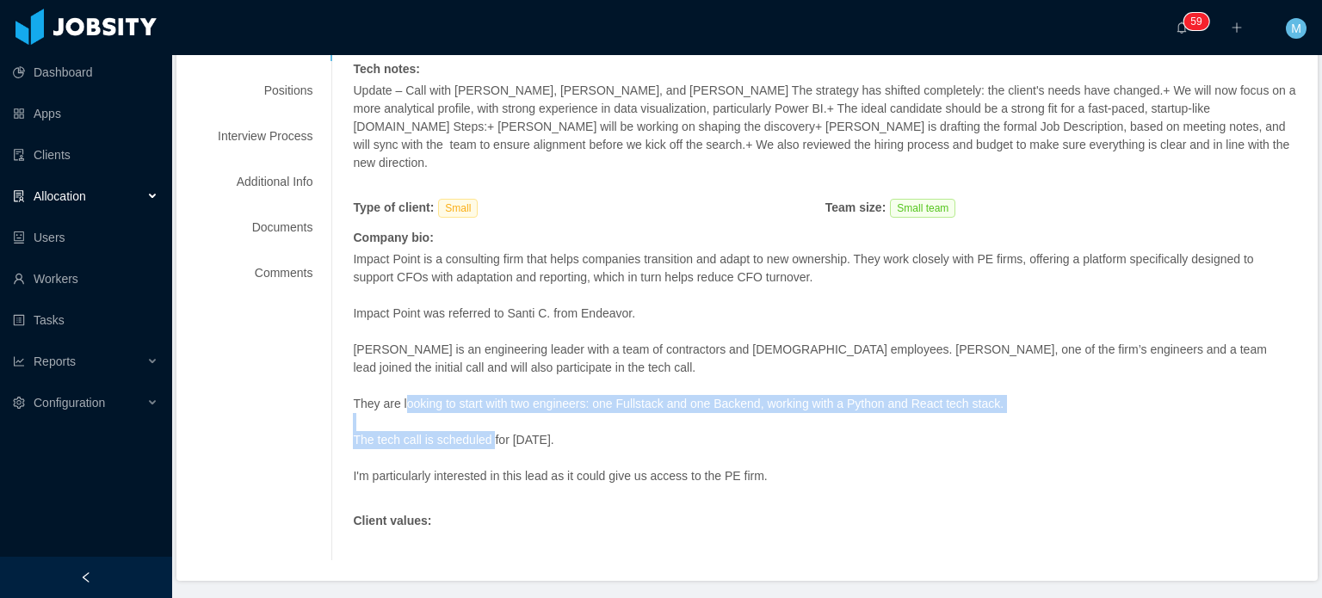
drag, startPoint x: 400, startPoint y: 378, endPoint x: 486, endPoint y: 414, distance: 93.3
click at [486, 414] on span "Impact Point is a consulting firm that helps companies transition and adapt to …" at bounding box center [820, 367] width 935 height 235
click at [486, 431] on p "The tech call is scheduled for Thursday, November 7th." at bounding box center [820, 440] width 935 height 18
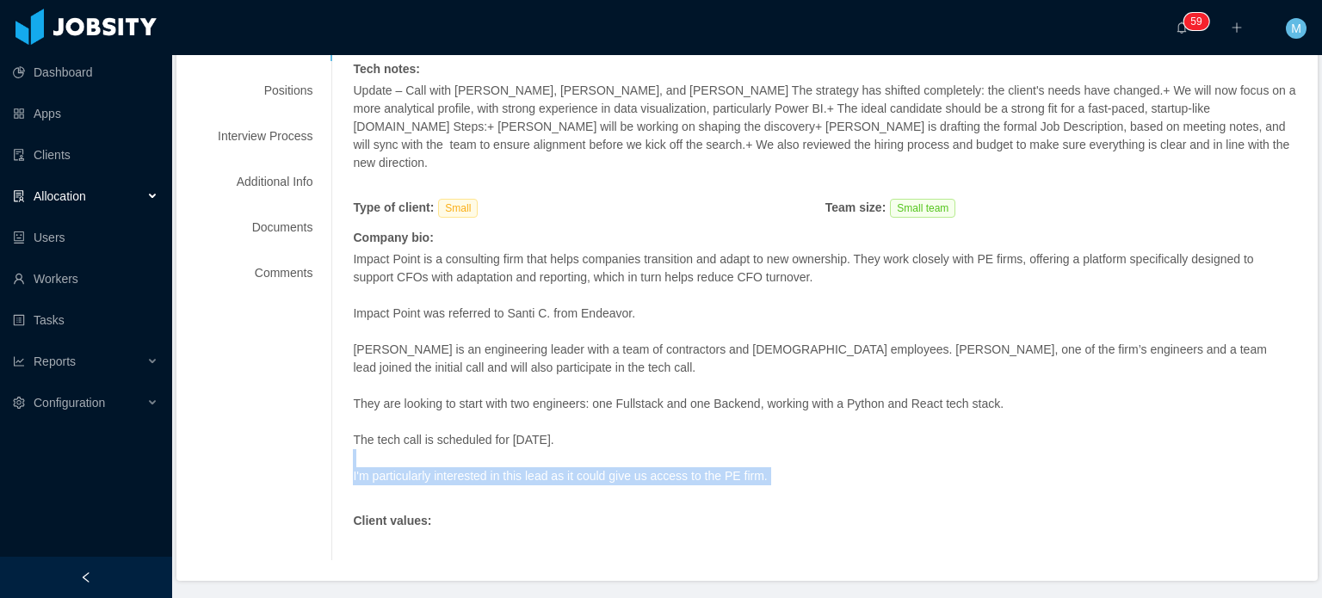
drag, startPoint x: 568, startPoint y: 434, endPoint x: 675, endPoint y: 468, distance: 112.1
click at [675, 468] on div "Impact Point is a consulting firm that helps companies transition and adapt to …" at bounding box center [820, 376] width 935 height 253
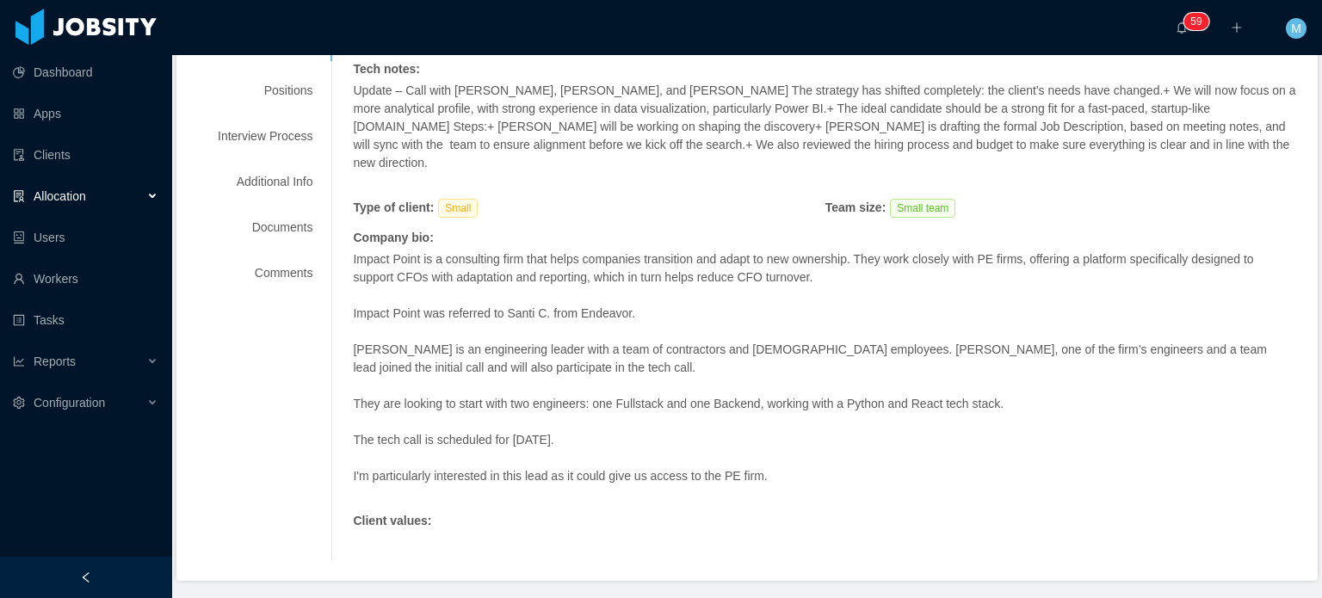
click at [491, 490] on div "Company bio : Impact Point is a consulting firm that helps companies transition…" at bounding box center [825, 370] width 944 height 283
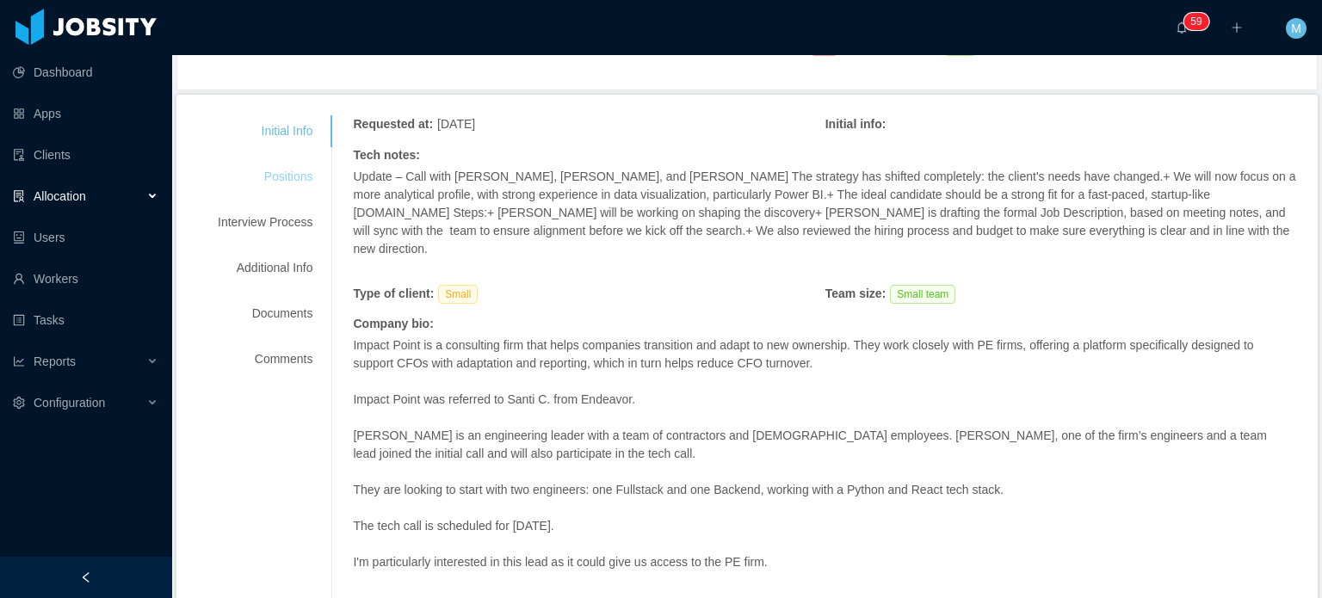
click at [279, 177] on div "Positions" at bounding box center [265, 177] width 136 height 32
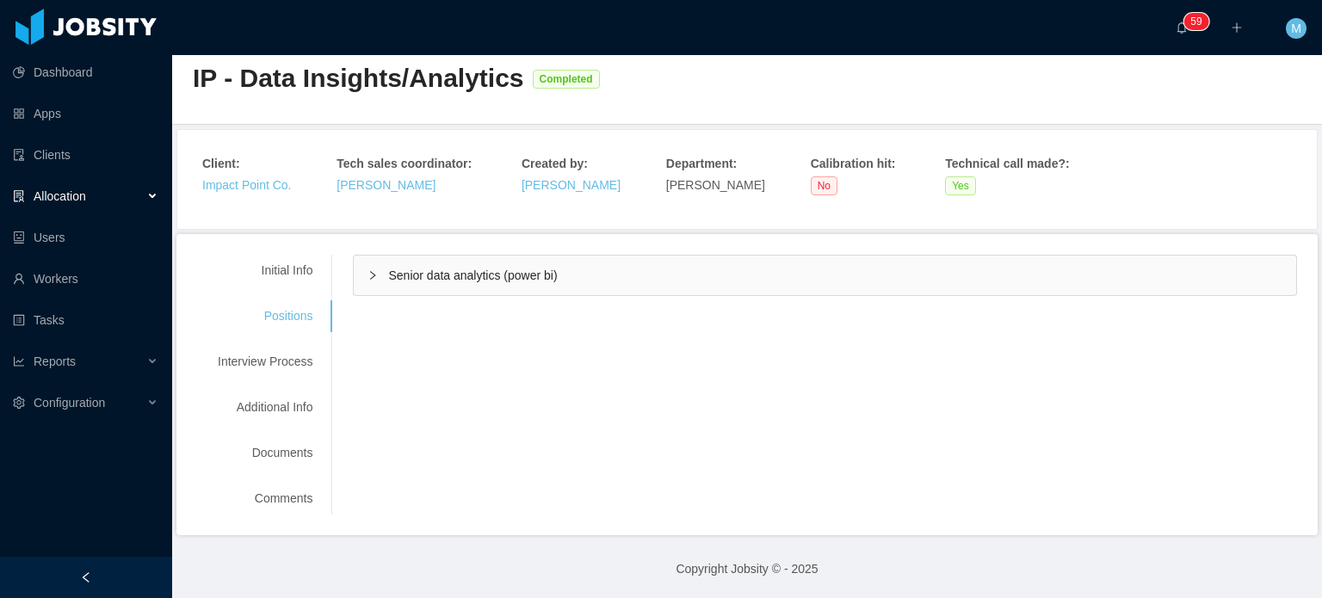
click at [361, 278] on div "Senior data analytics (power bi)" at bounding box center [825, 276] width 942 height 40
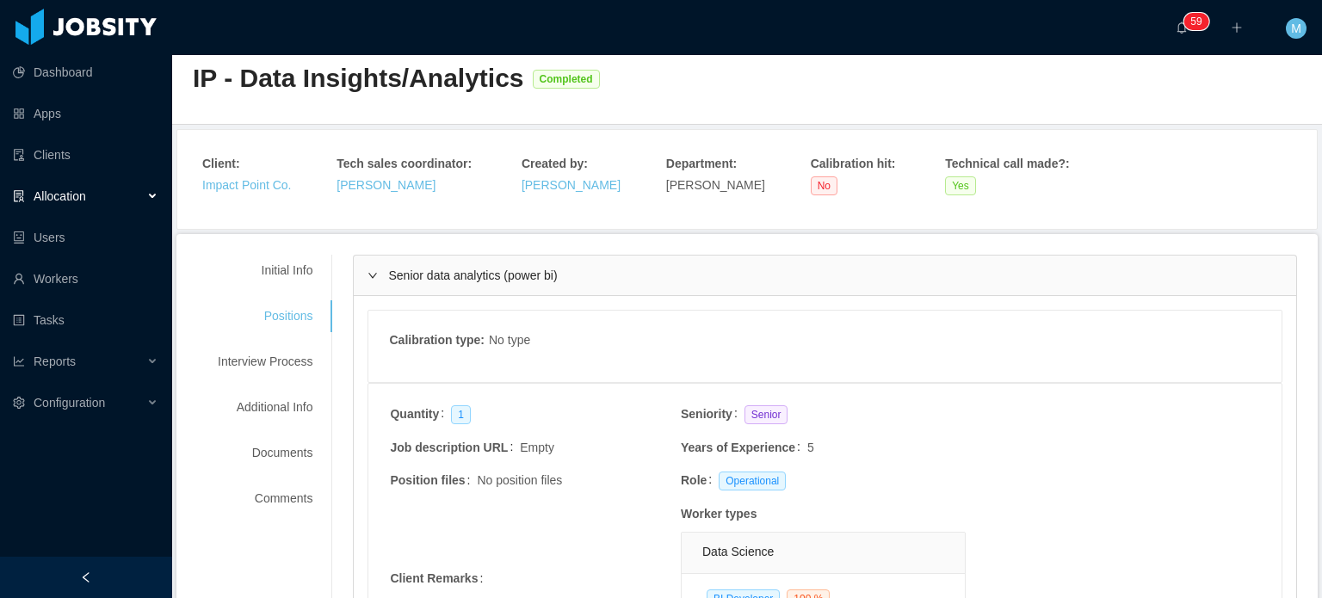
click at [281, 377] on div "Initial Info Positions Interview Process Additional Info Documents Comments" at bounding box center [265, 385] width 136 height 260
click at [281, 369] on div "Interview Process" at bounding box center [265, 362] width 136 height 32
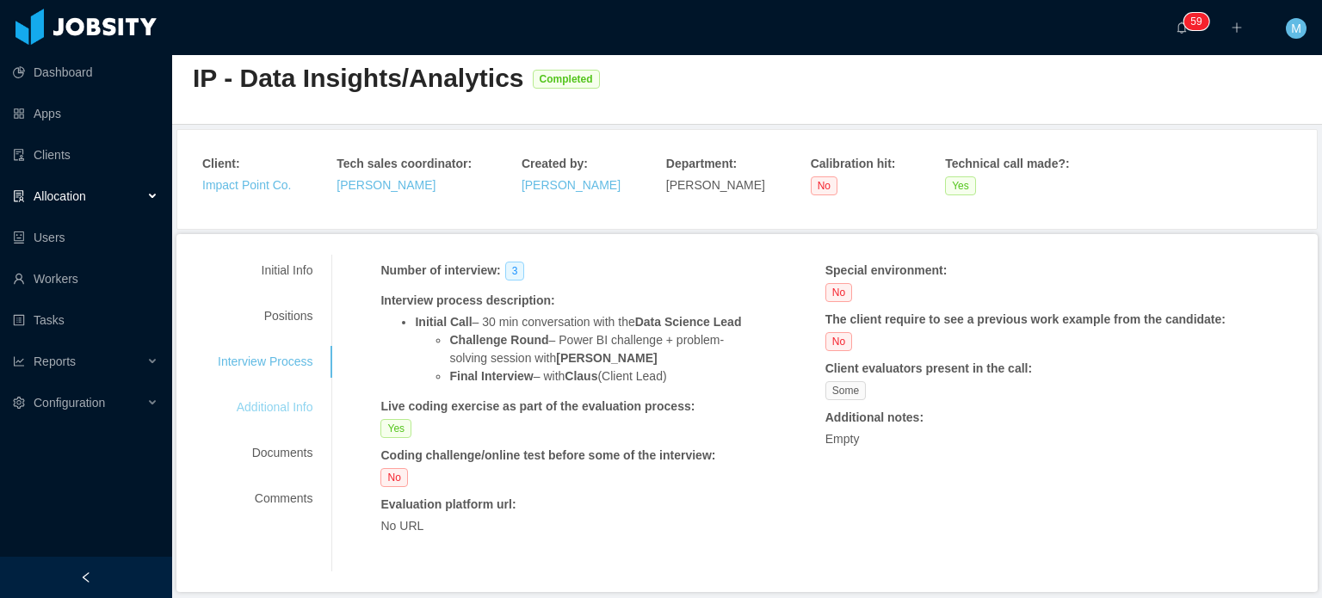
click at [289, 402] on div "Additional Info" at bounding box center [265, 408] width 136 height 32
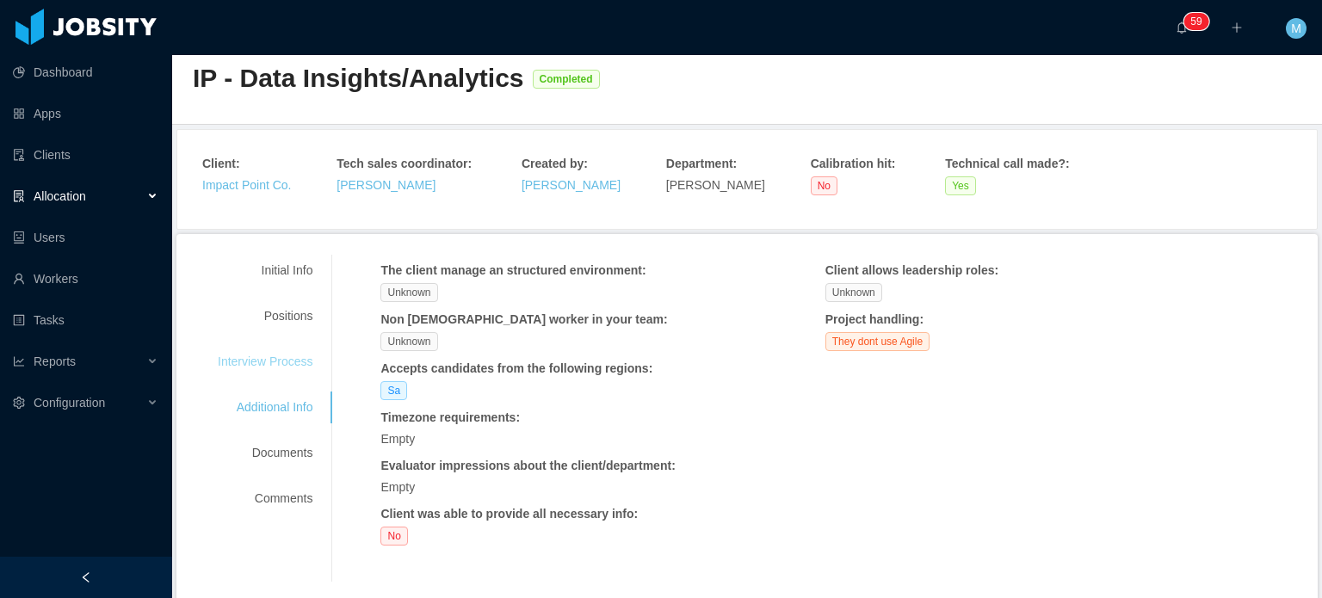
click at [293, 370] on div "Interview Process" at bounding box center [265, 362] width 136 height 32
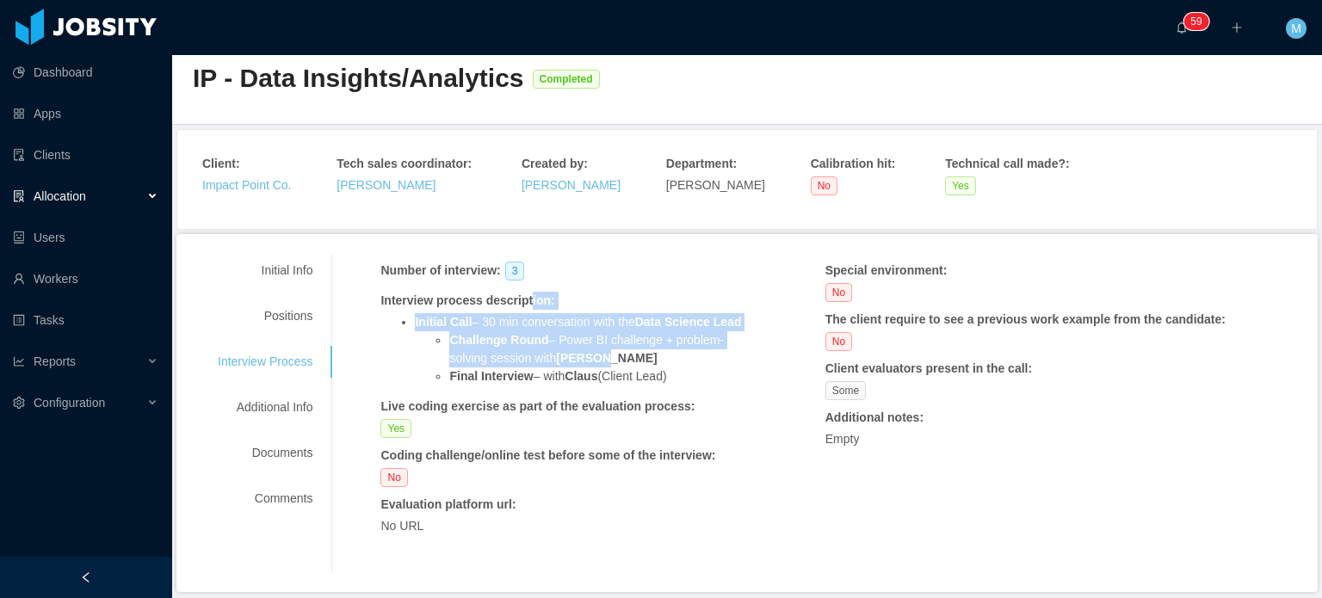
drag, startPoint x: 523, startPoint y: 302, endPoint x: 694, endPoint y: 349, distance: 176.8
click at [694, 349] on div "Interview process description : Initial Call – 30 min conversation with the Dat…" at bounding box center [565, 339] width 370 height 94
click at [694, 349] on li "Challenge Round – Power BI challenge + problem-solving session with Nicolás" at bounding box center [599, 349] width 301 height 36
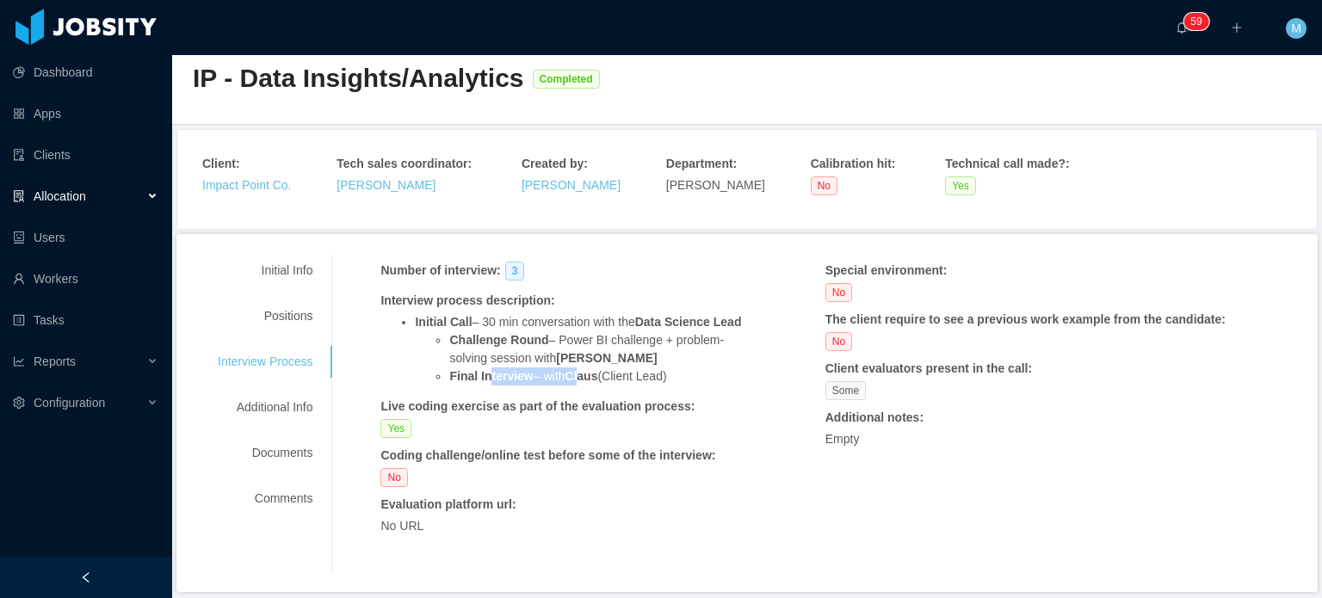
drag, startPoint x: 521, startPoint y: 373, endPoint x: 490, endPoint y: 367, distance: 31.6
click at [490, 367] on li "Final Interview – with Claus (Client Lead)" at bounding box center [599, 376] width 301 height 18
click at [490, 369] on strong "Final Interview" at bounding box center [490, 376] width 83 height 14
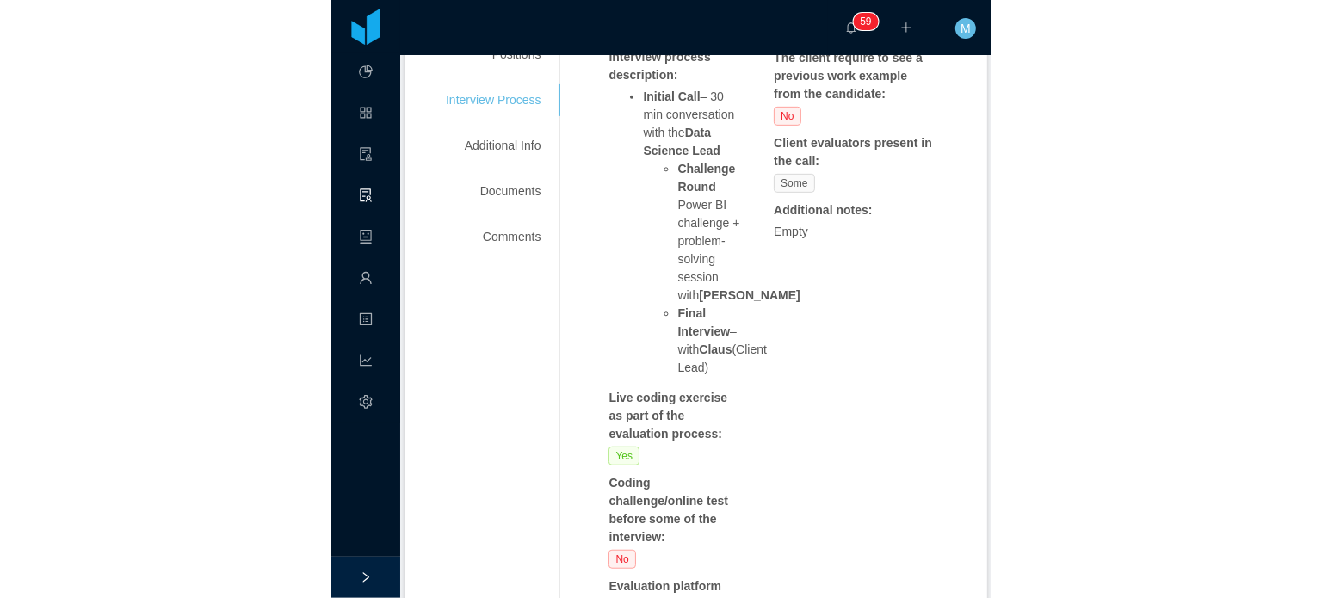
scroll to position [549, 0]
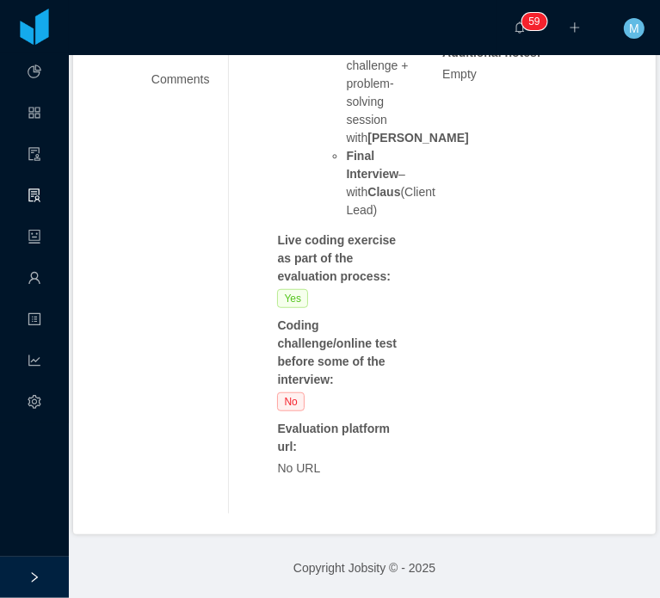
click at [454, 305] on div "Number of interview : 3 Interview process description : Initial Call – 30 min c…" at bounding box center [442, 165] width 330 height 644
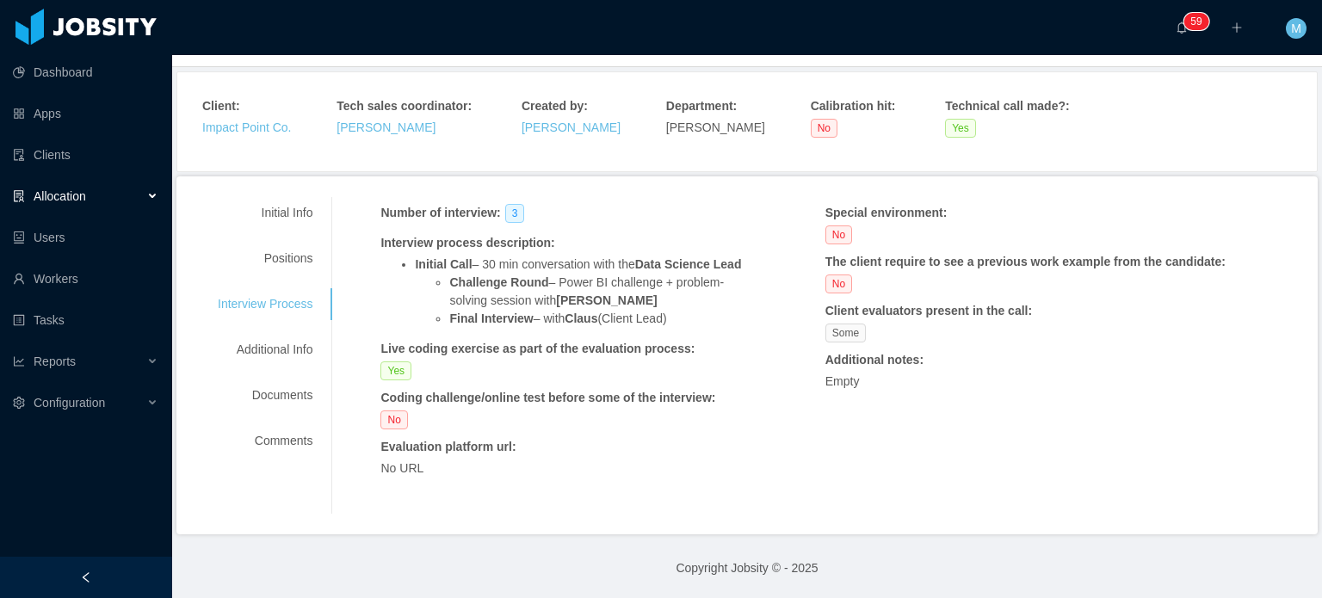
scroll to position [89, 0]
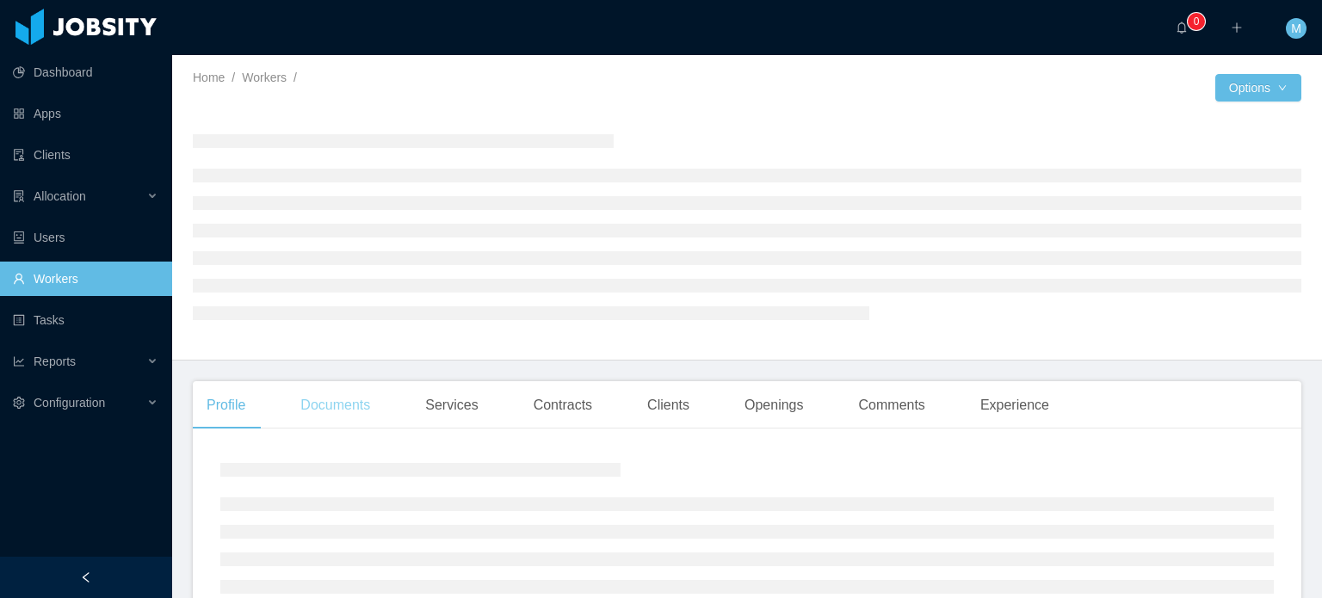
click at [317, 409] on div "Documents" at bounding box center [335, 405] width 97 height 48
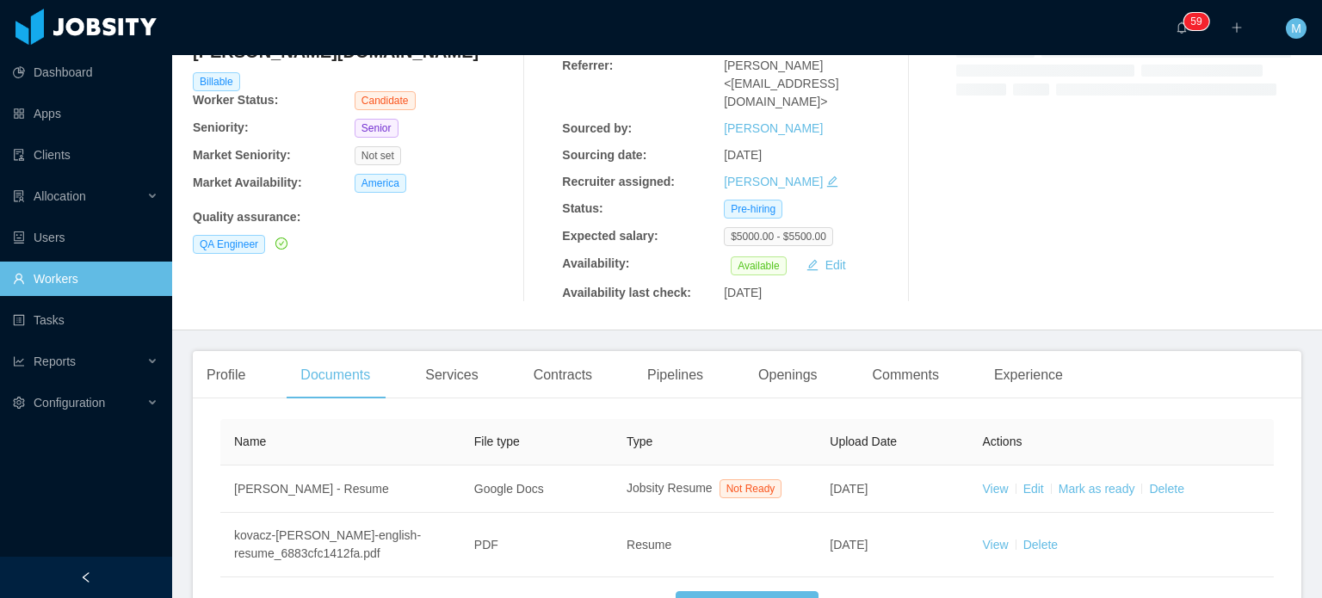
scroll to position [272, 0]
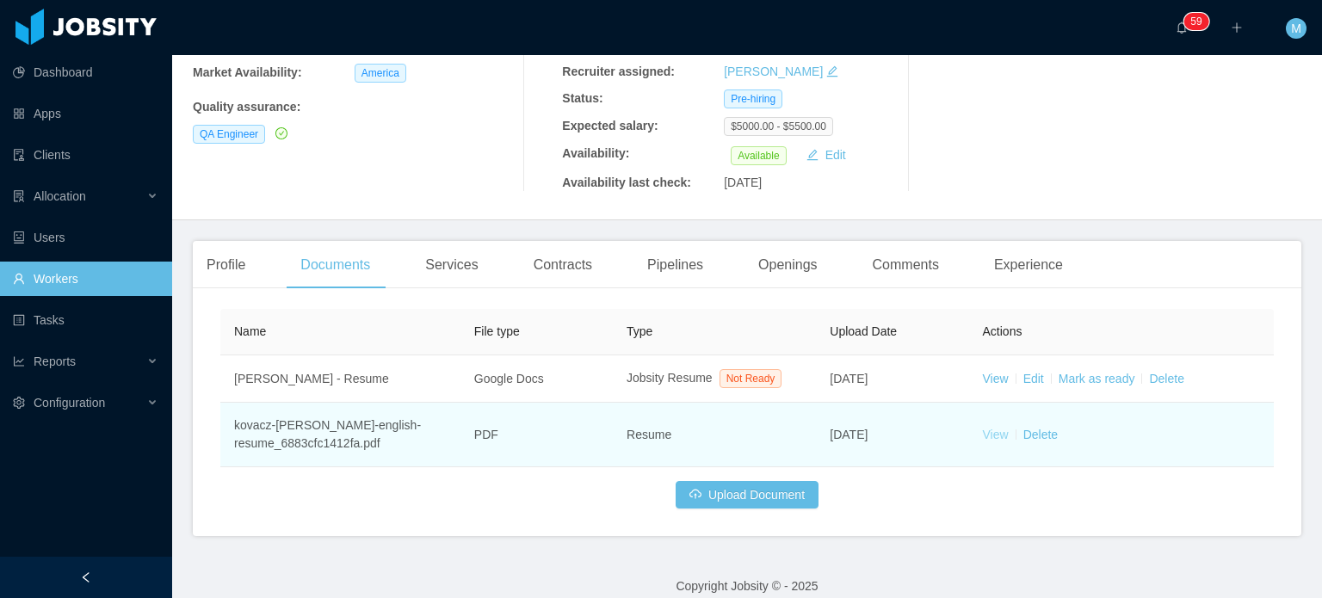
click at [990, 428] on link "View" at bounding box center [996, 435] width 26 height 14
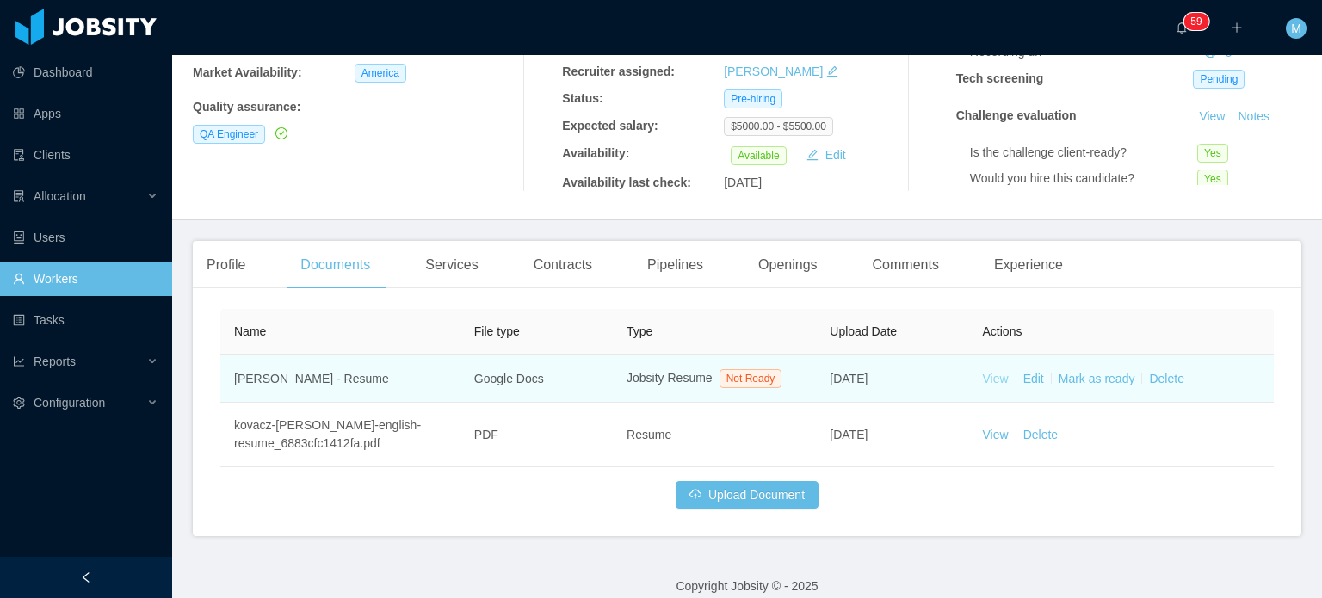
click at [989, 376] on link "View" at bounding box center [996, 379] width 26 height 14
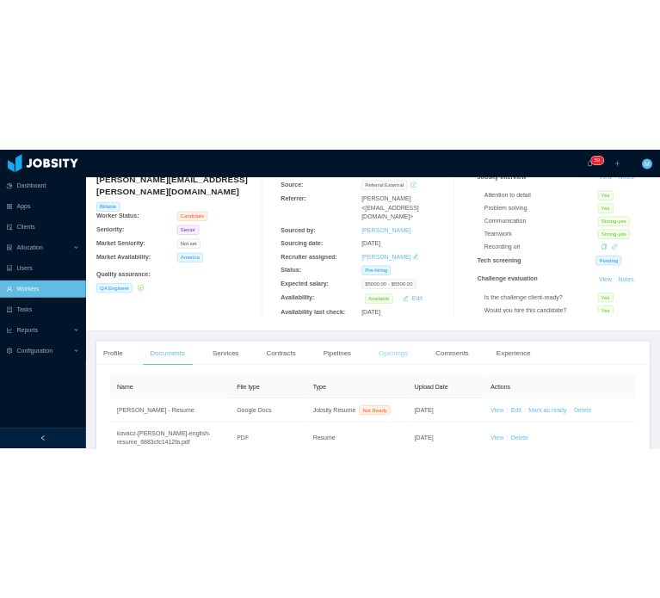
scroll to position [0, 0]
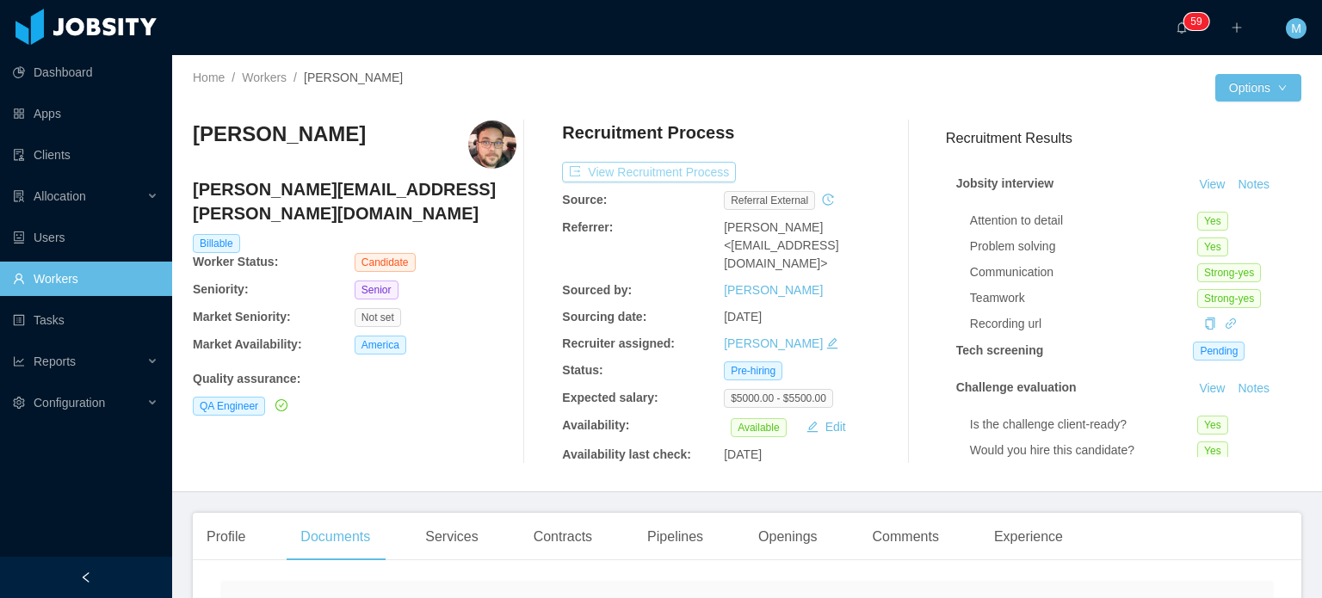
click at [644, 168] on button "View Recruitment Process" at bounding box center [649, 172] width 174 height 21
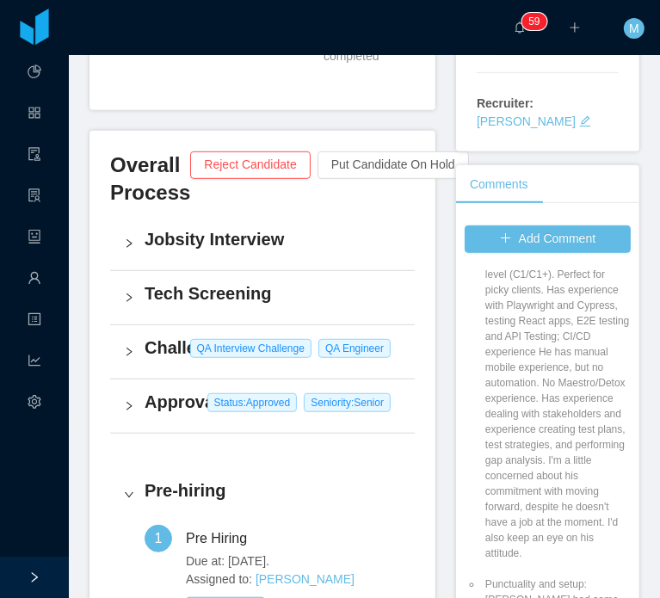
scroll to position [1059, 0]
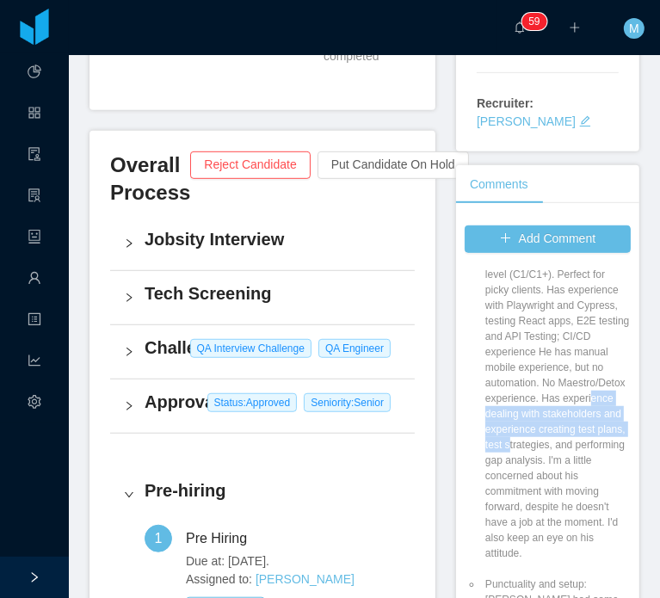
drag, startPoint x: 525, startPoint y: 369, endPoint x: 530, endPoint y: 407, distance: 38.2
click at [530, 407] on li "Match comment: Very senior candidate. 10+ YoE as a QA Engineer. Great communica…" at bounding box center [556, 383] width 149 height 356
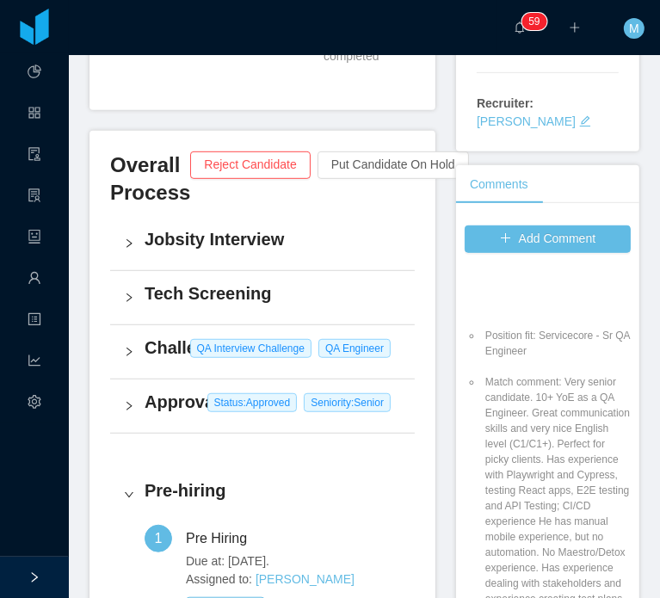
scroll to position [888, 0]
